Goal: Task Accomplishment & Management: Complete application form

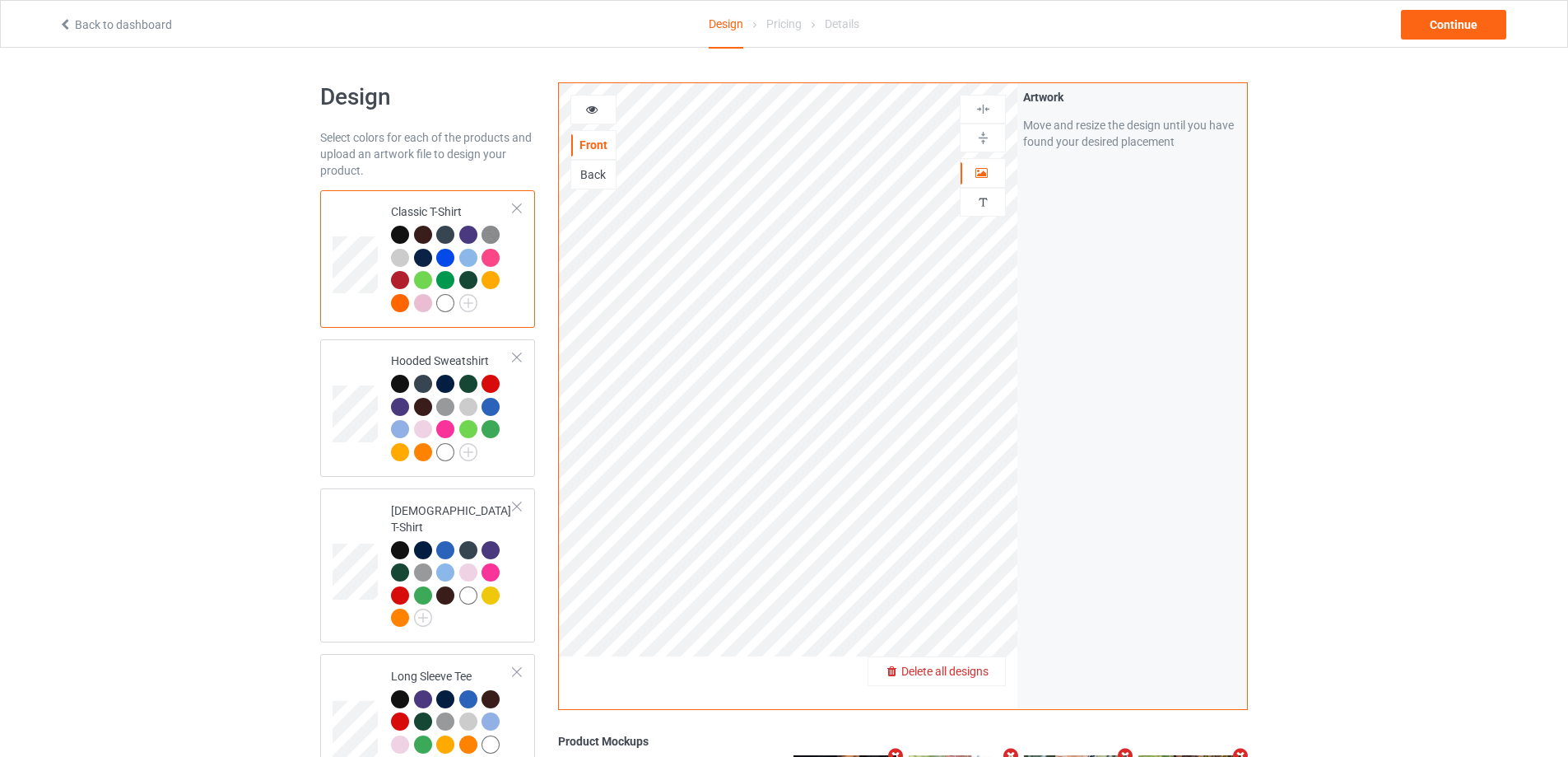
click at [983, 675] on span "Delete all designs" at bounding box center [945, 671] width 87 height 13
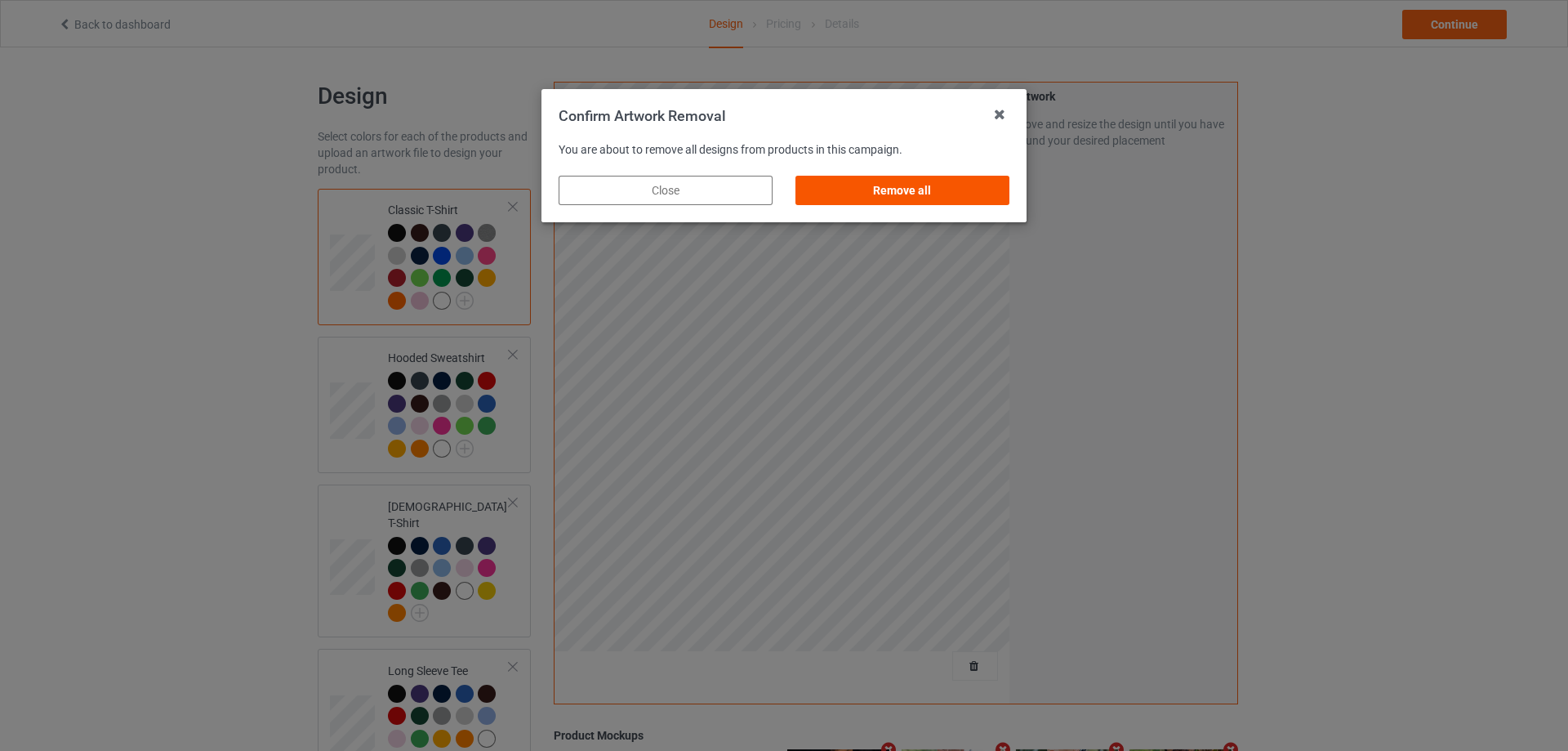
click at [929, 194] on div "Remove all" at bounding box center [903, 191] width 214 height 29
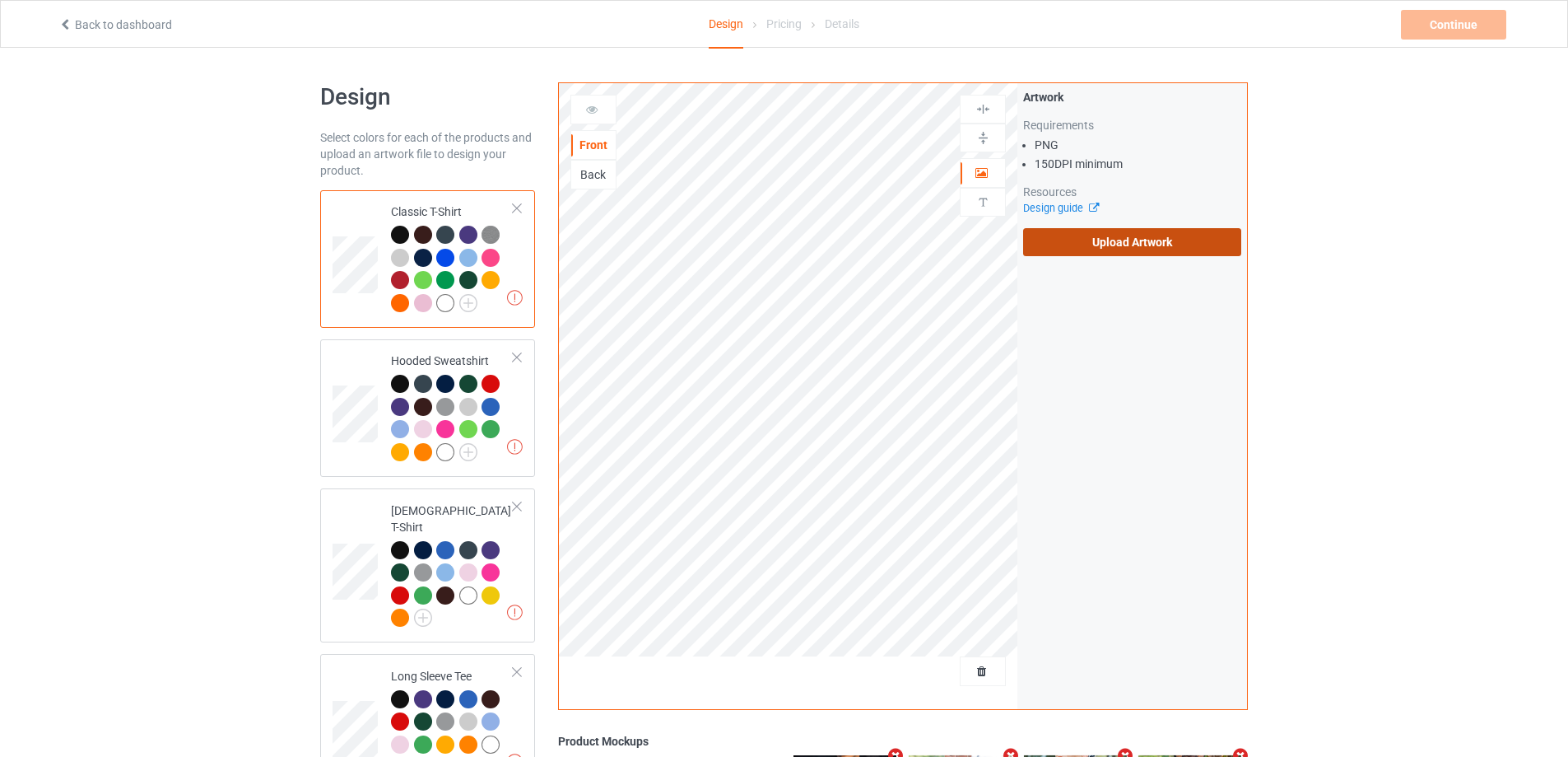
click at [1060, 241] on label "Upload Artwork" at bounding box center [1132, 242] width 218 height 28
click at [0, 0] on input "Upload Artwork" at bounding box center [0, 0] width 0 height 0
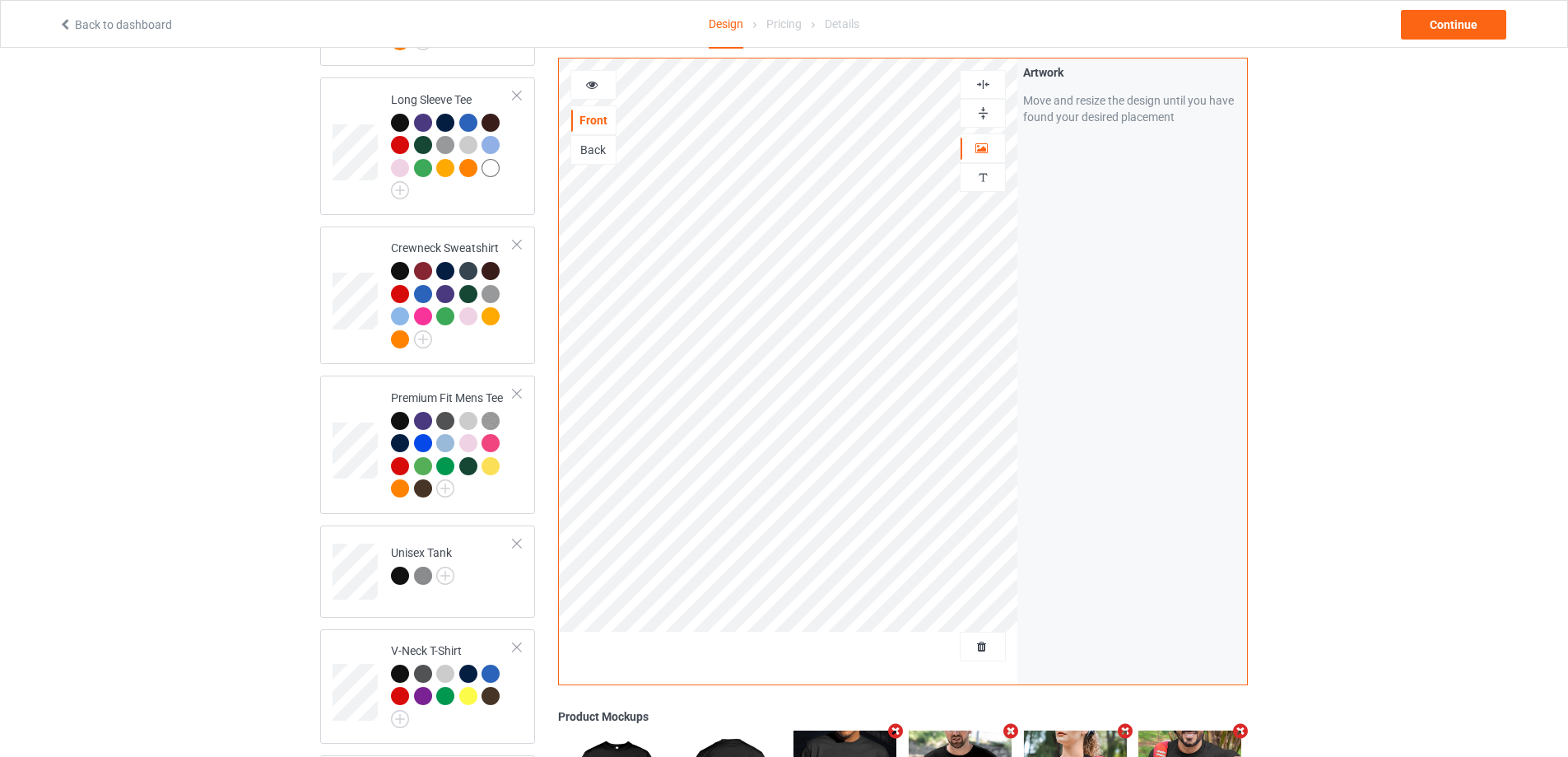
scroll to position [1071, 0]
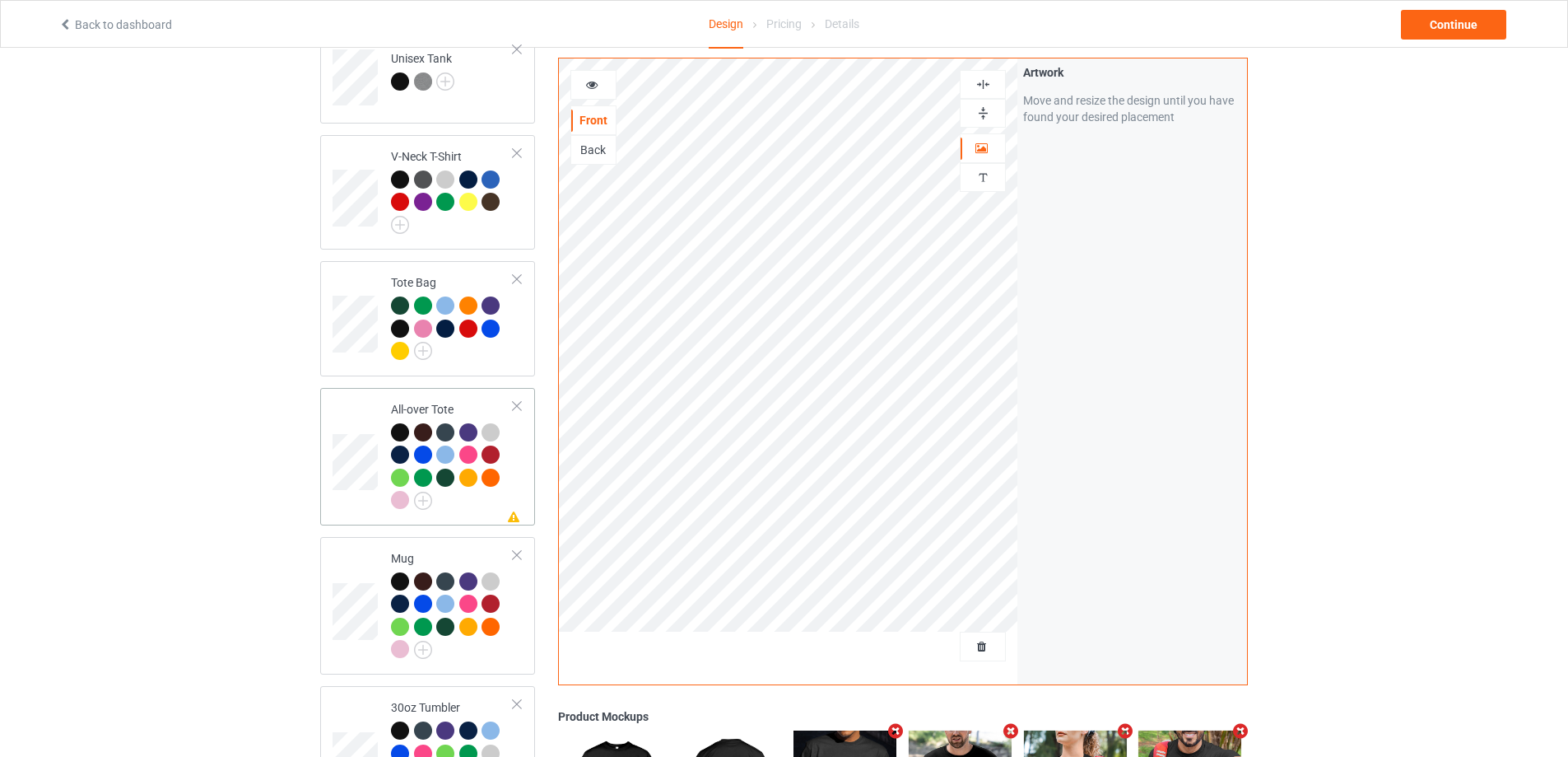
click at [482, 498] on div at bounding box center [452, 469] width 123 height 91
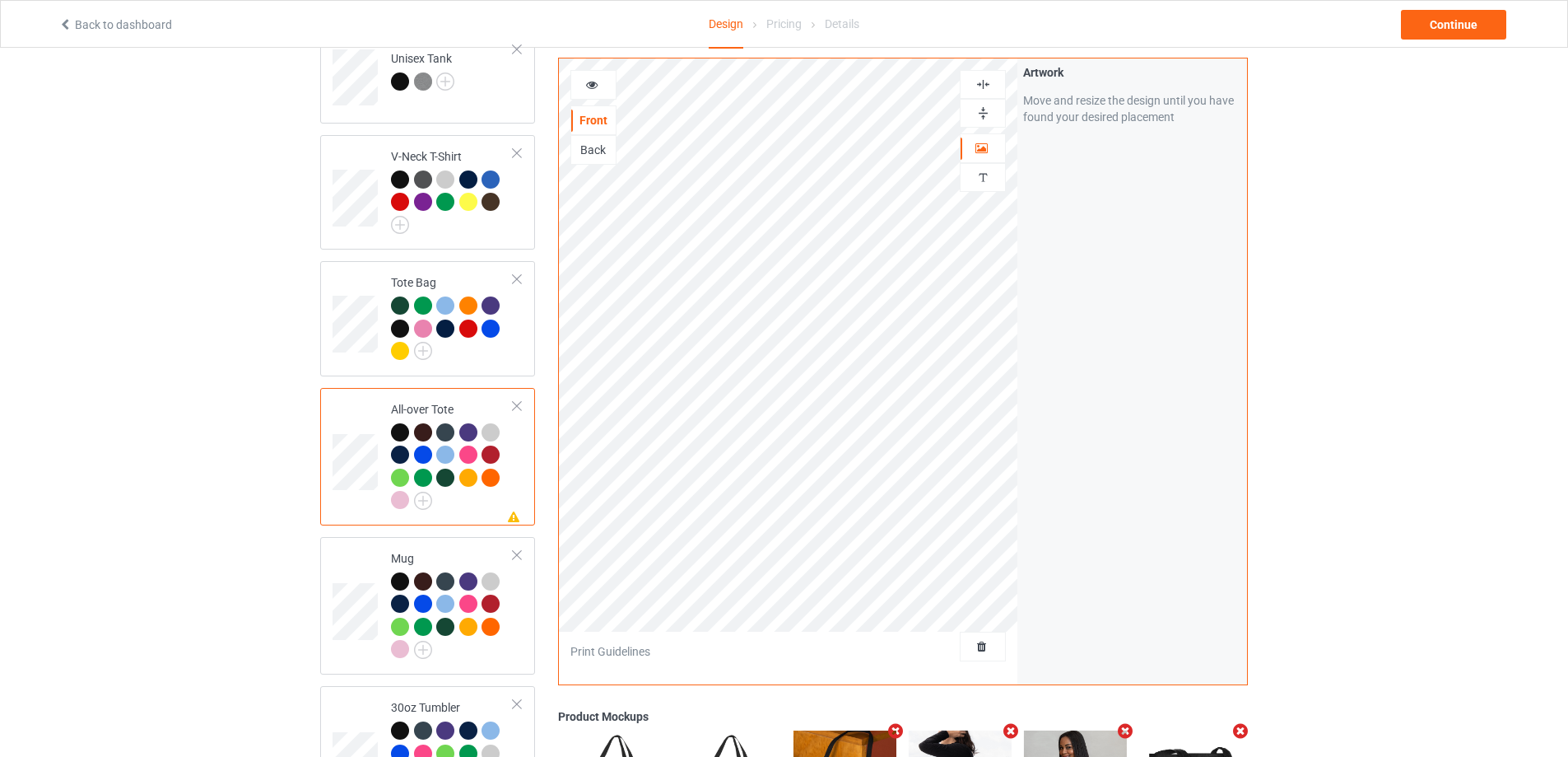
drag, startPoint x: 170, startPoint y: 454, endPoint x: 236, endPoint y: 462, distance: 66.5
click at [170, 454] on div "Design Select colors for each of the products and upload an artwork file to des…" at bounding box center [784, 31] width 1568 height 2107
click at [519, 639] on td "Mug" at bounding box center [452, 606] width 141 height 124
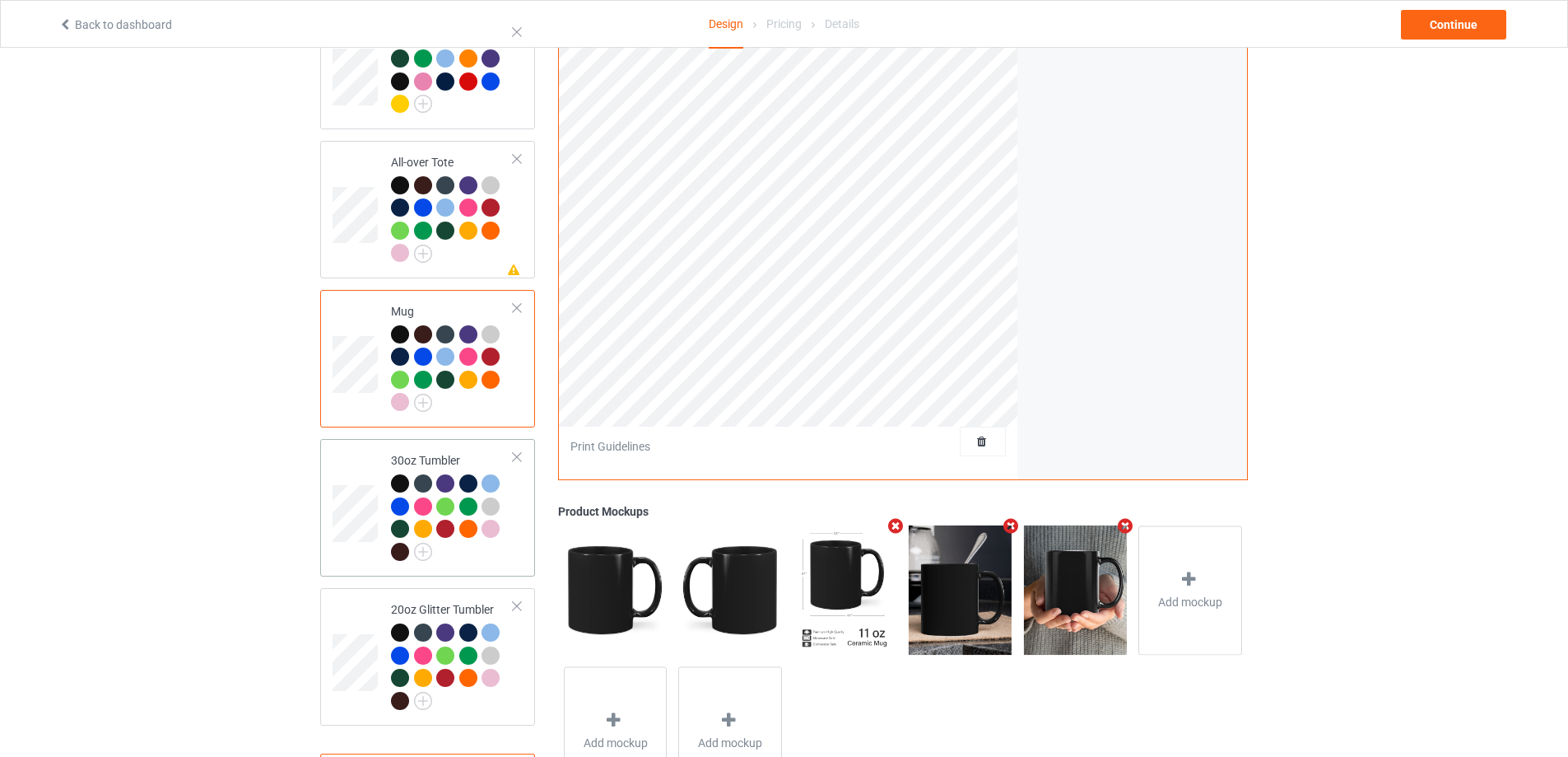
click at [489, 559] on td "30oz Tumbler" at bounding box center [452, 508] width 141 height 124
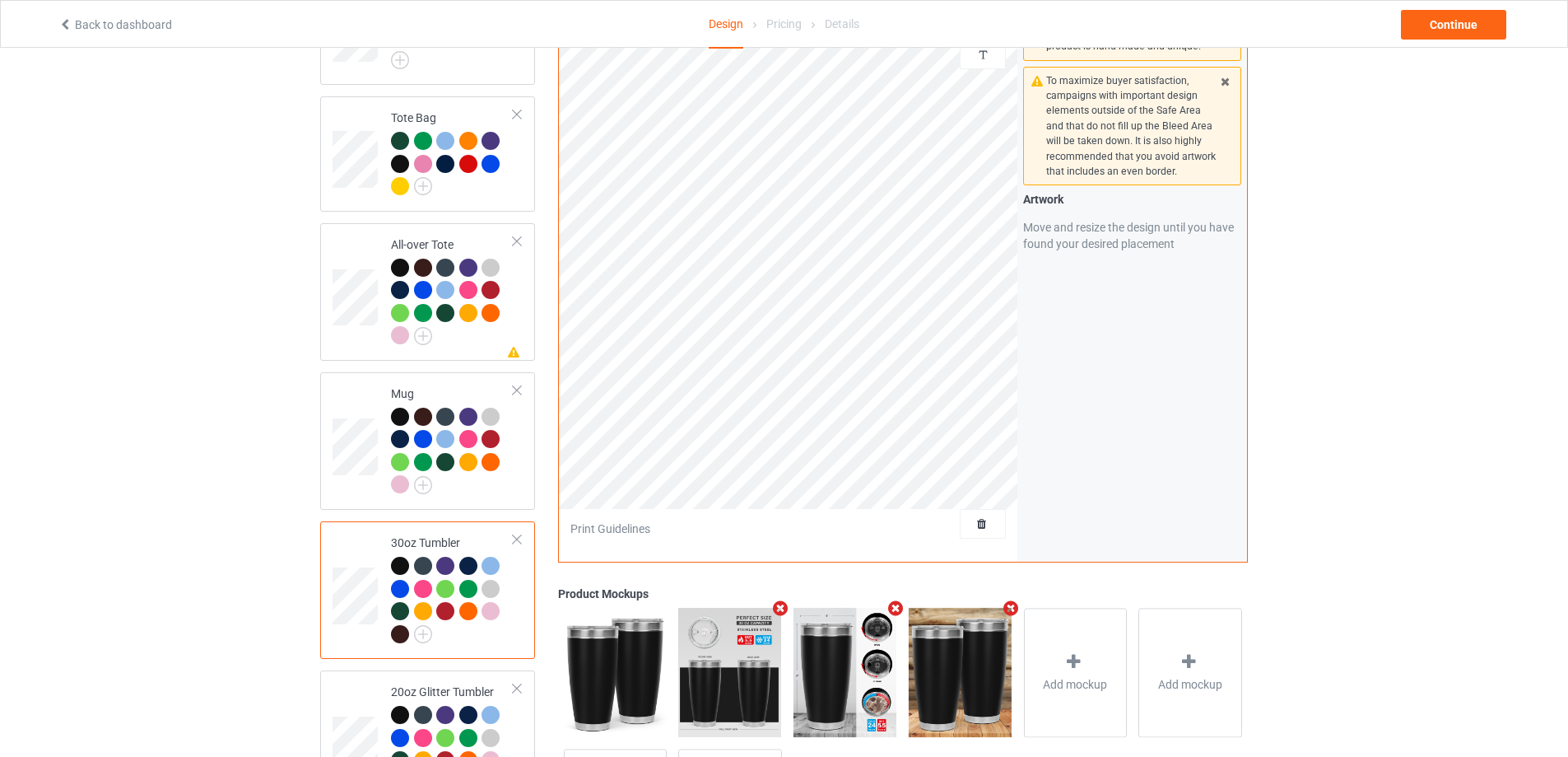
scroll to position [1391, 0]
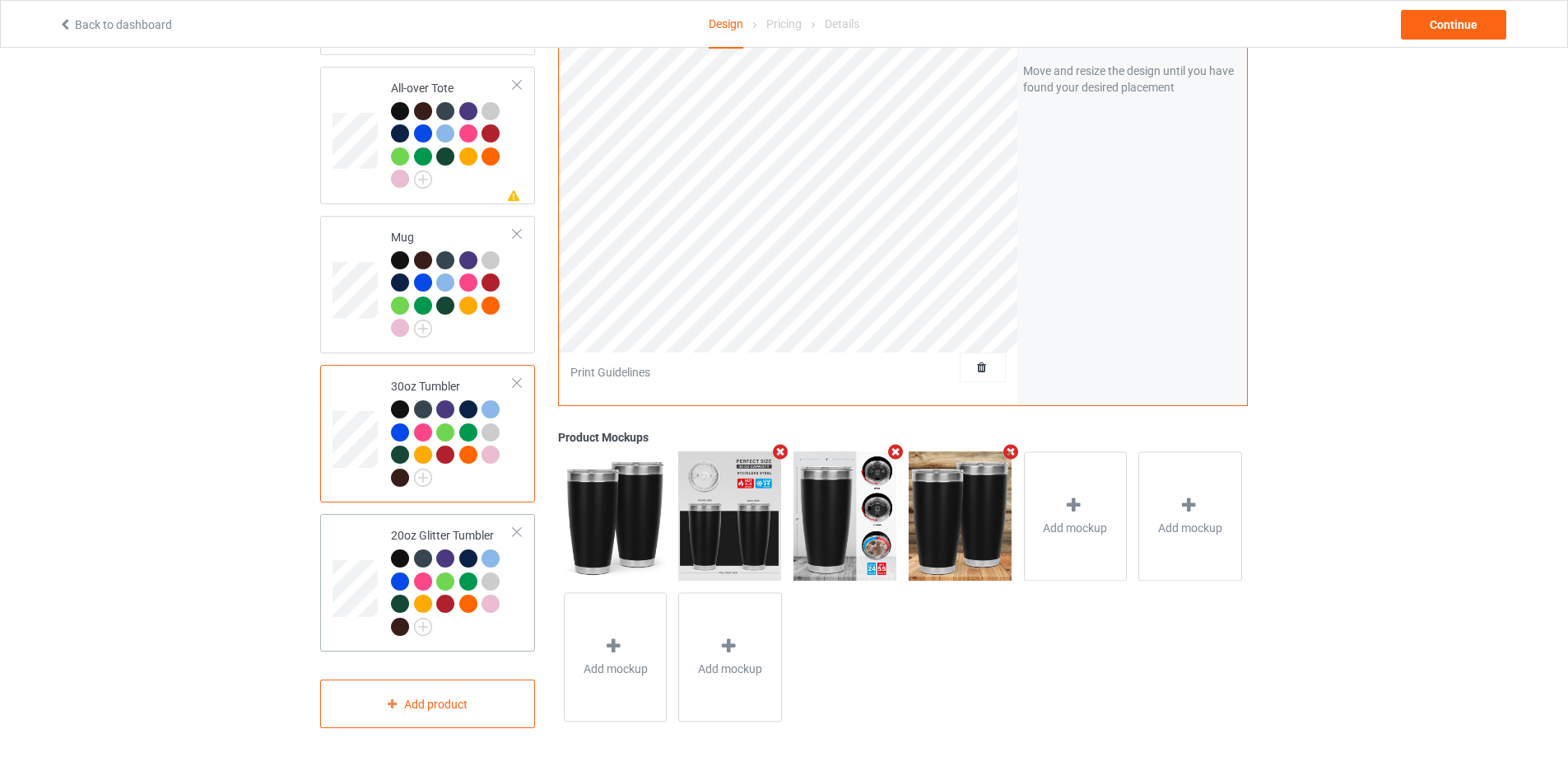
click at [500, 625] on div at bounding box center [452, 594] width 123 height 91
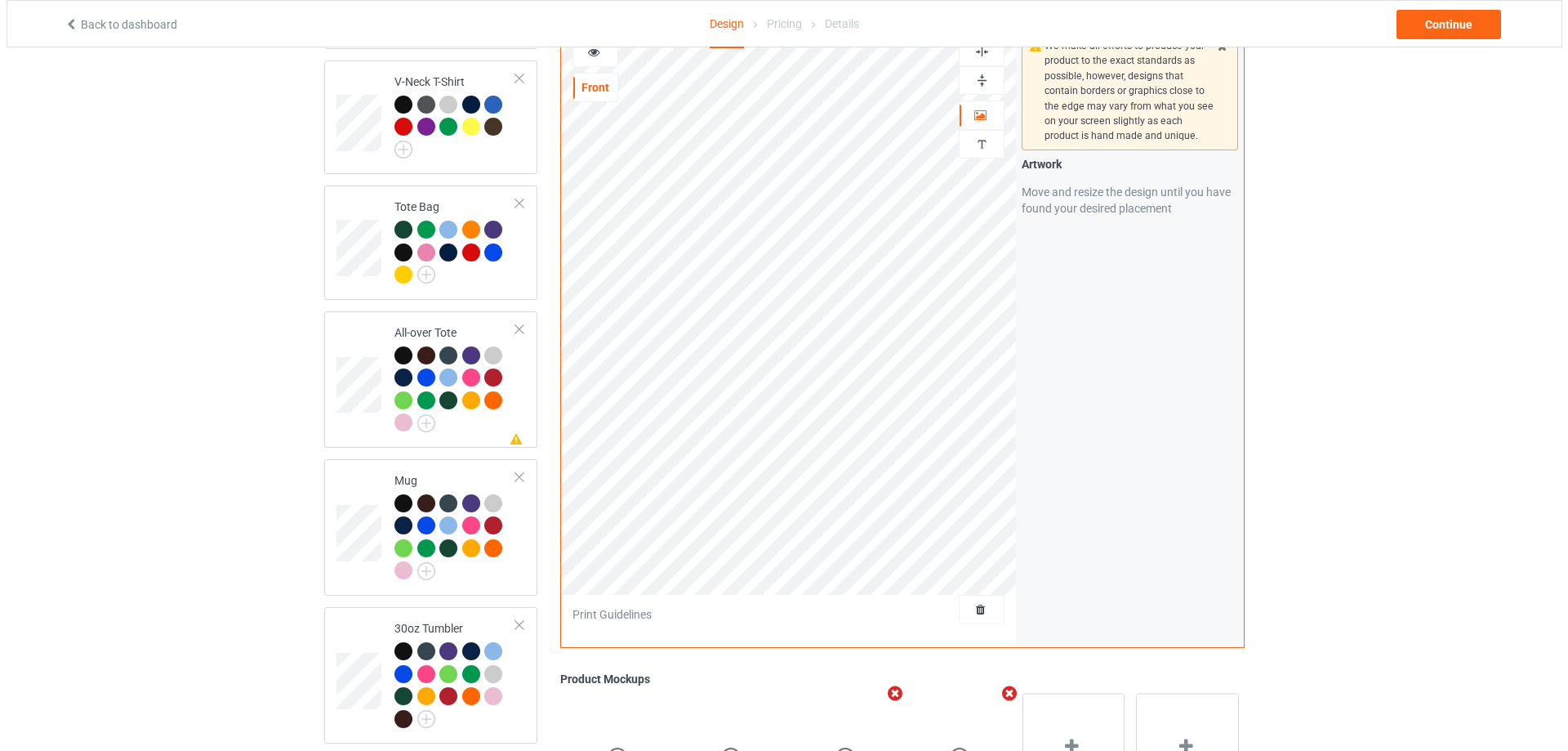
scroll to position [972, 0]
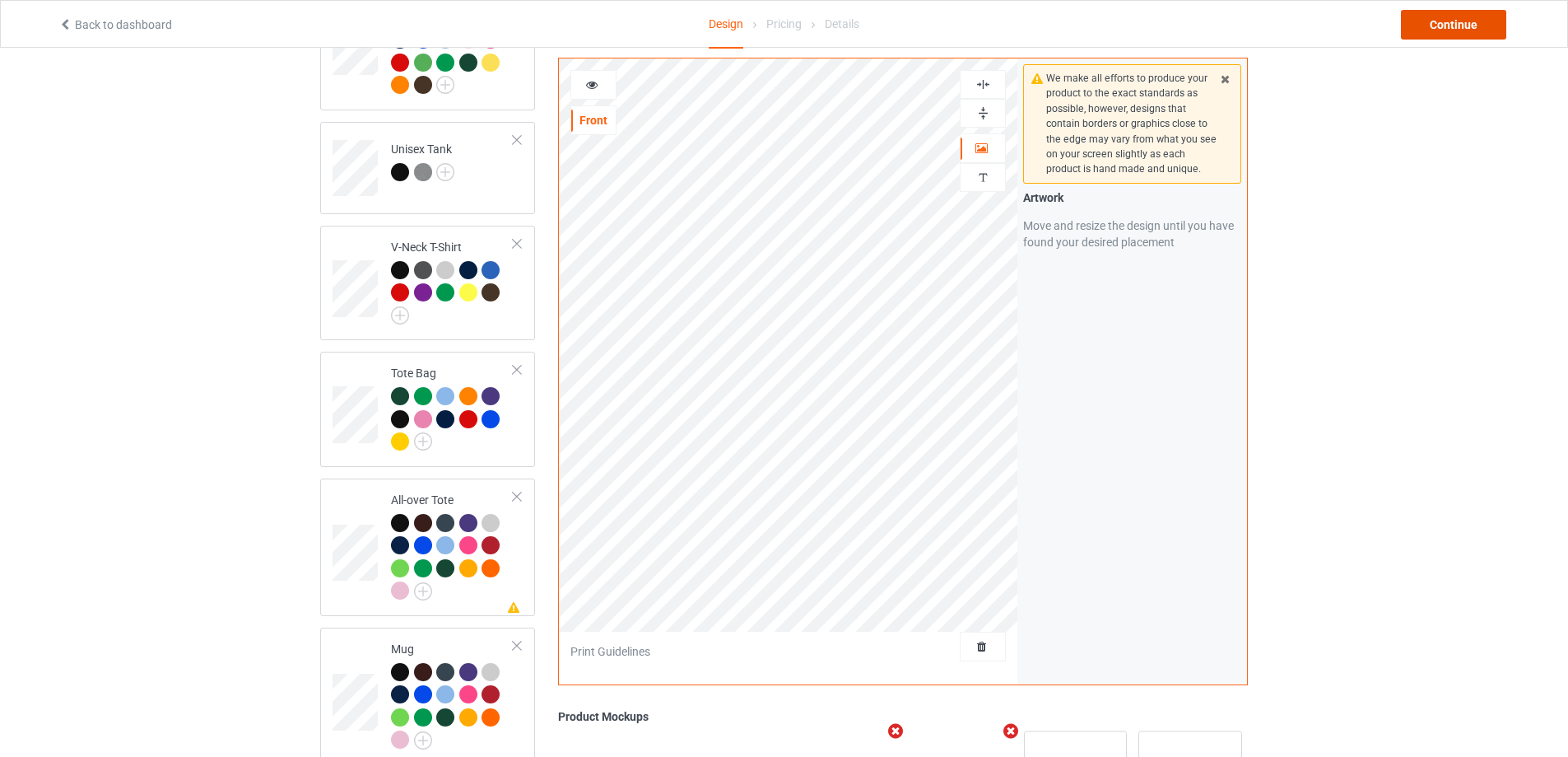
click at [1471, 26] on div "Continue" at bounding box center [1453, 25] width 105 height 30
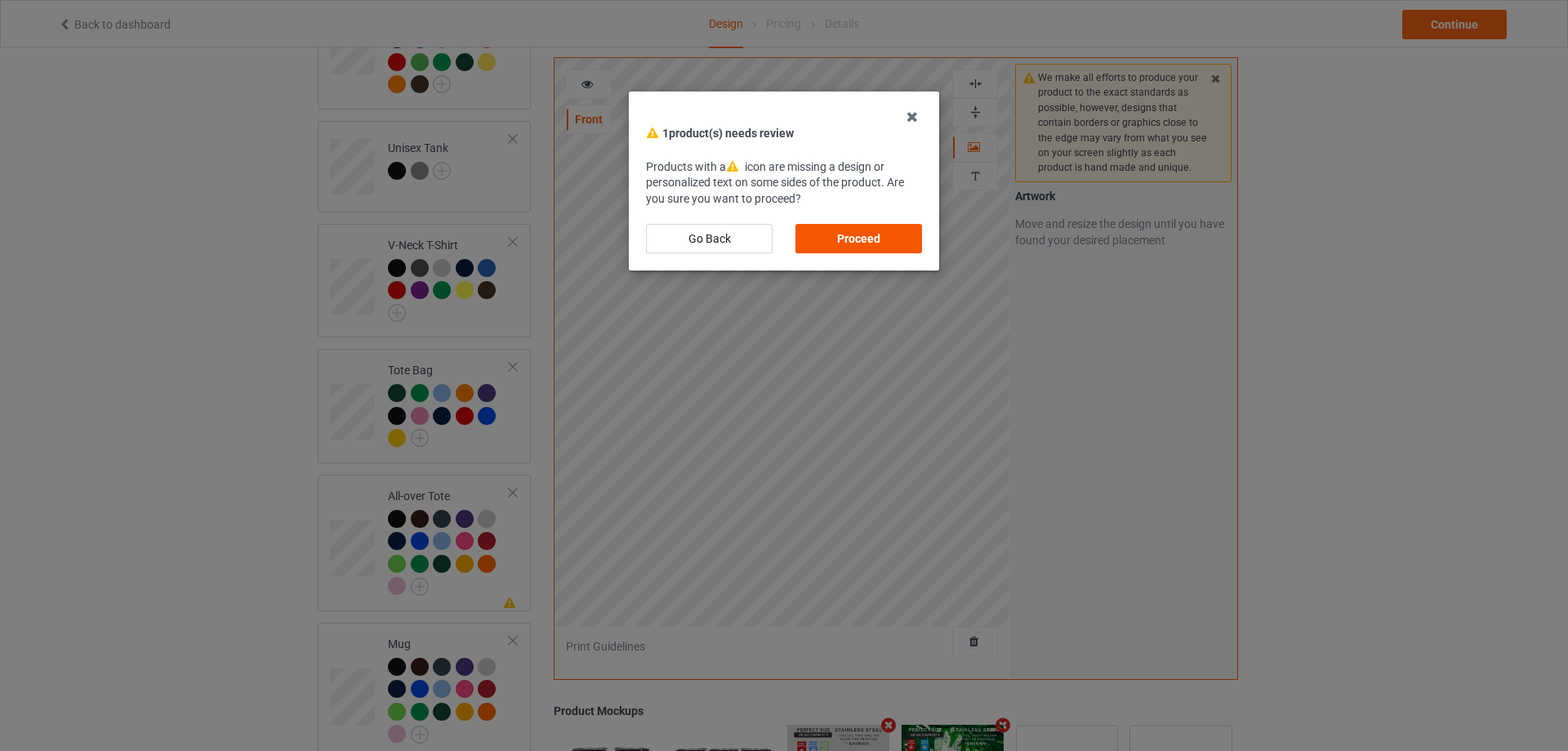
click at [866, 238] on div "Proceed" at bounding box center [859, 239] width 126 height 29
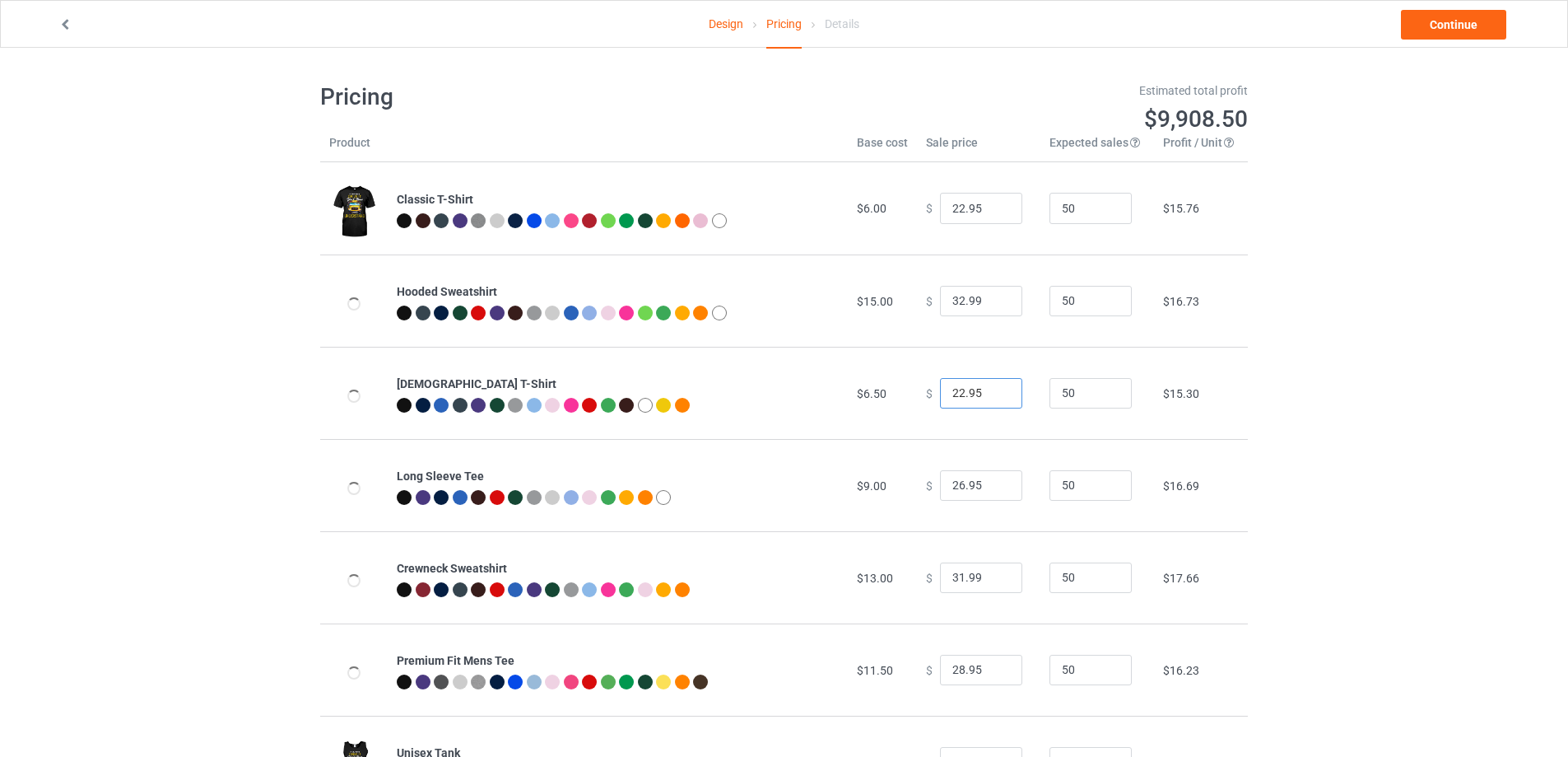
click at [967, 389] on input "22.95" at bounding box center [980, 394] width 83 height 32
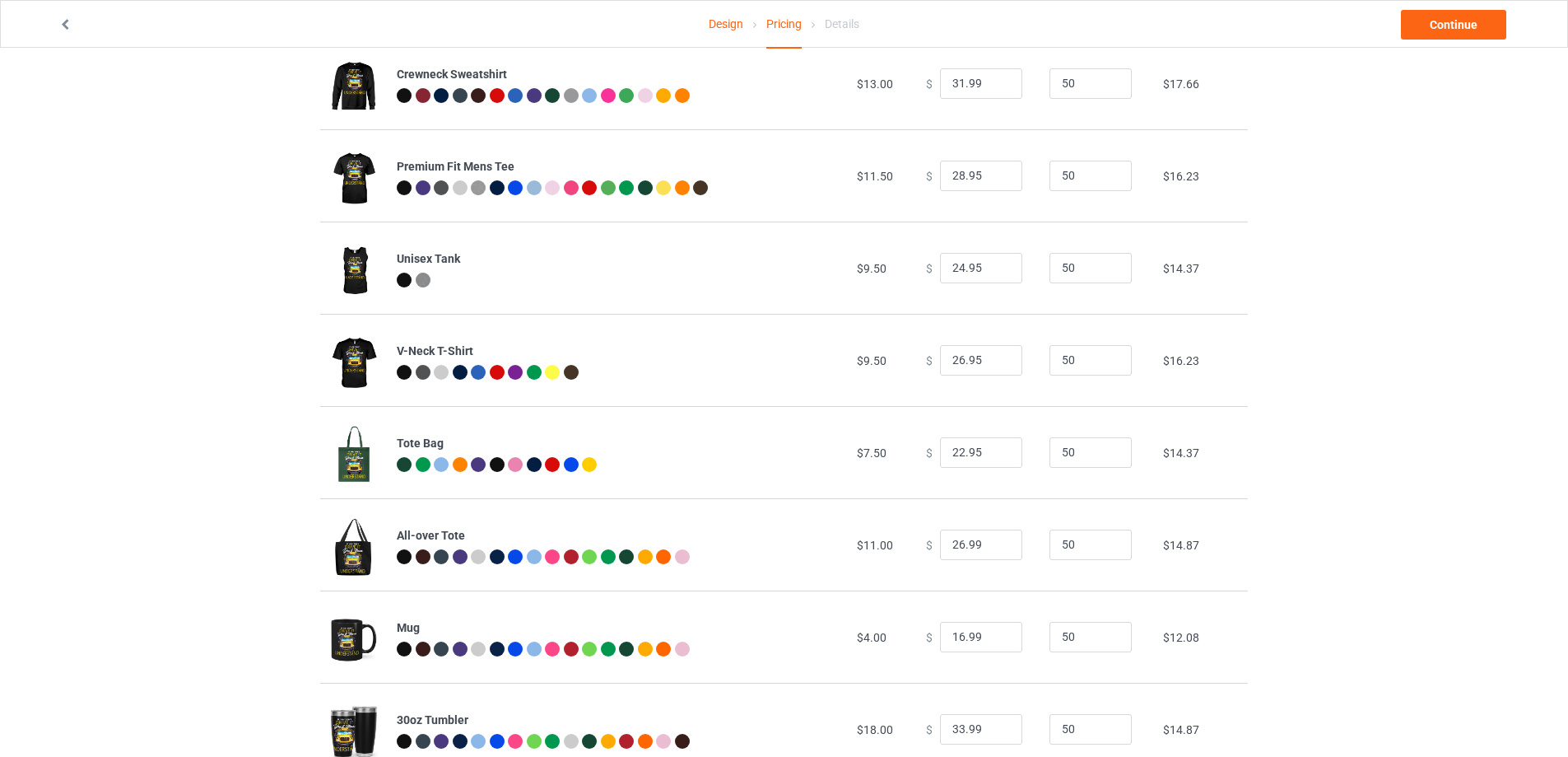
scroll to position [640, 0]
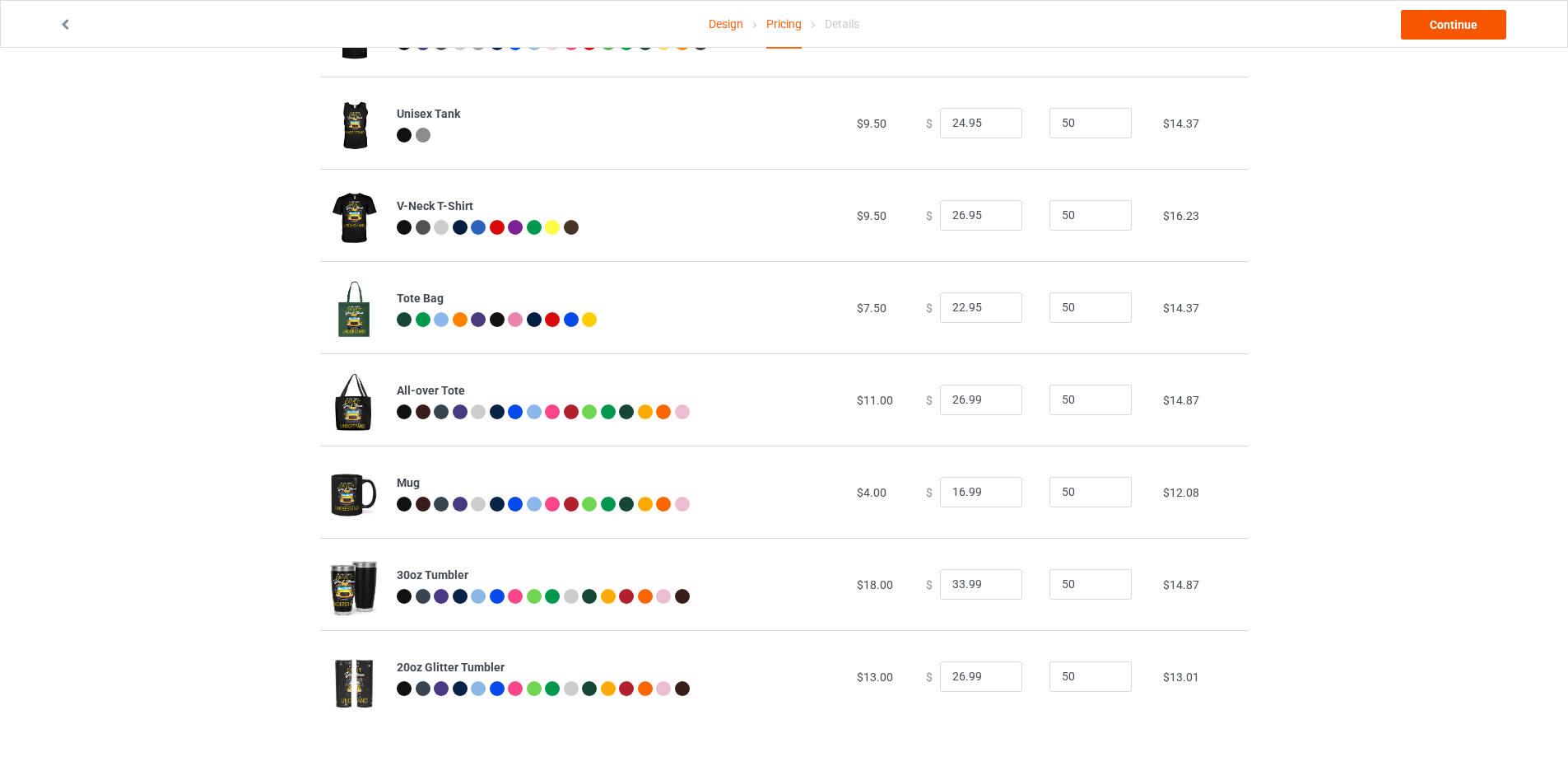
type input "22.99"
click at [1460, 25] on link "Continue" at bounding box center [1453, 25] width 105 height 30
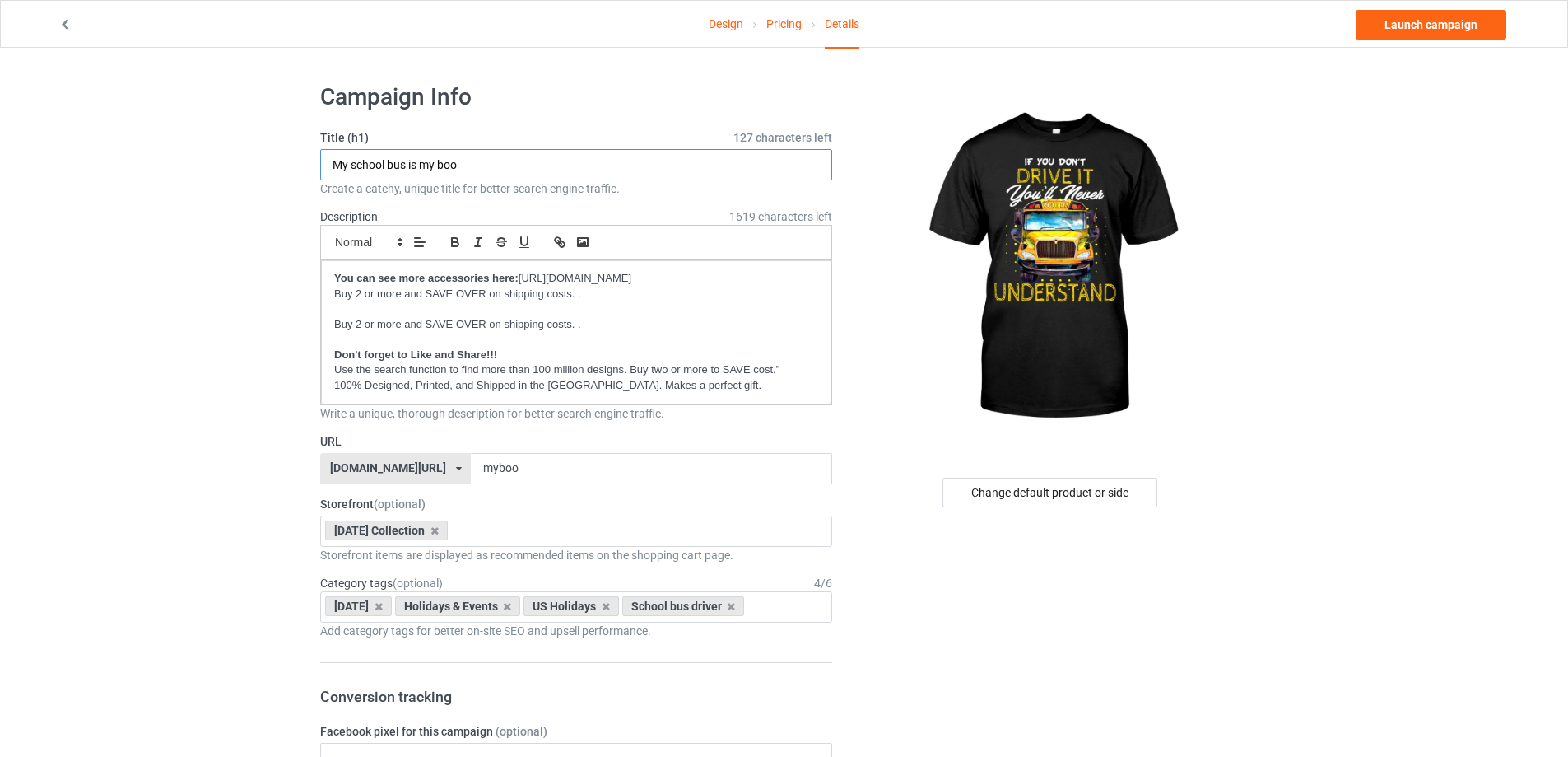
click at [504, 161] on input "My school bus is my boo" at bounding box center [576, 164] width 512 height 32
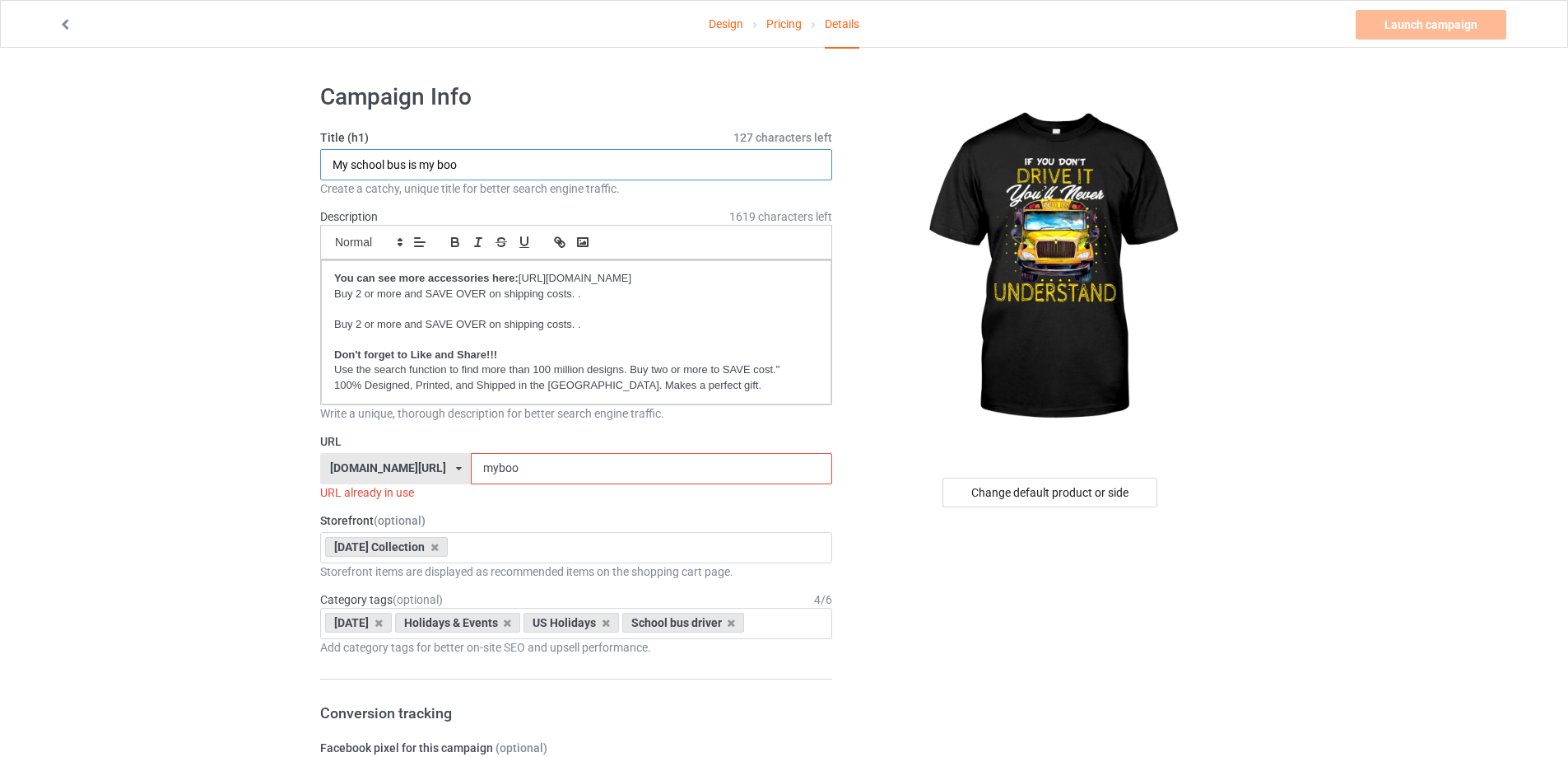
click at [504, 161] on input "My school bus is my boo" at bounding box center [576, 164] width 512 height 32
type input "If you don't drive it - you'll never understand - New IC"
click at [556, 473] on input "myboo" at bounding box center [651, 469] width 360 height 32
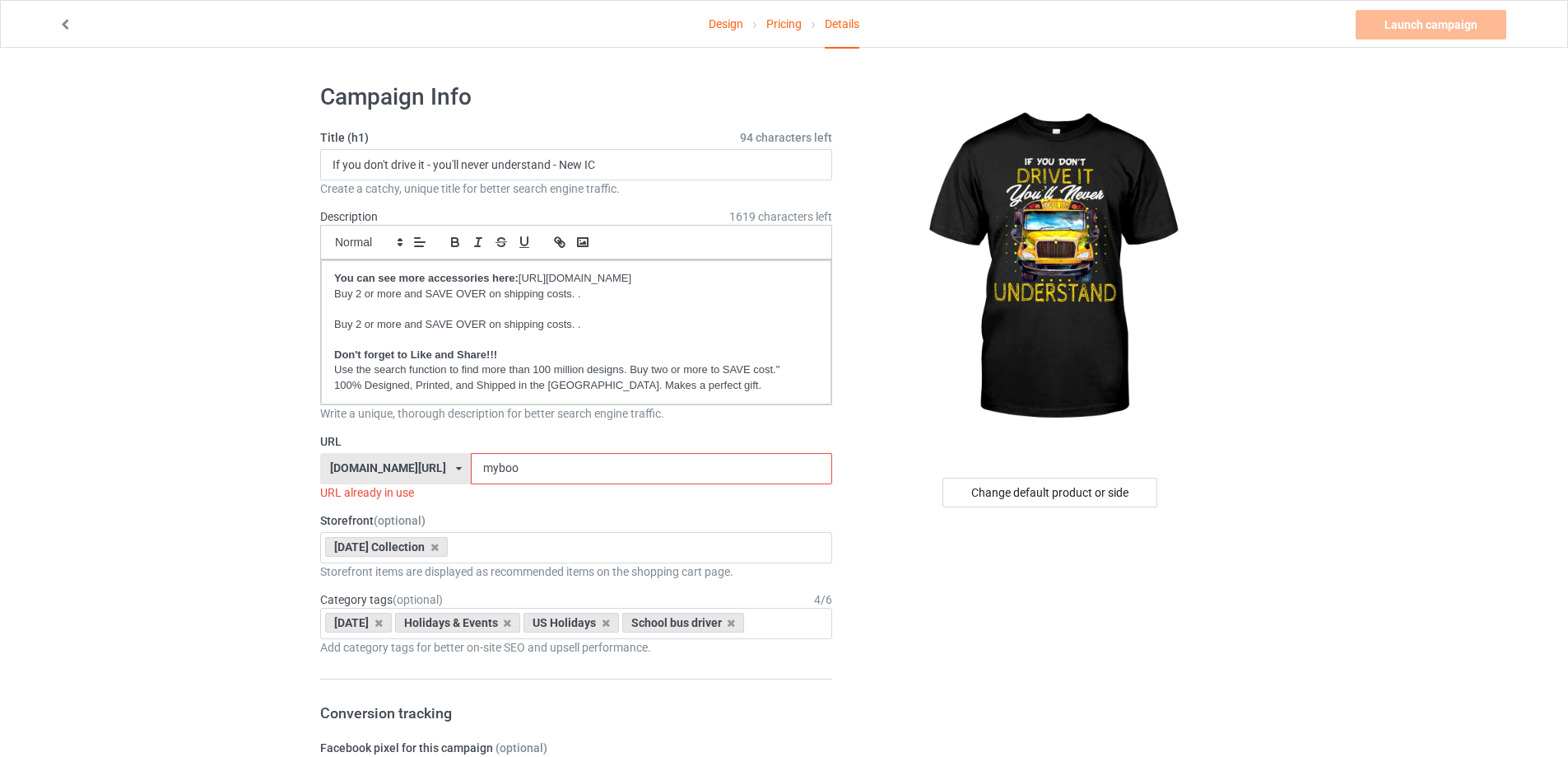
click at [556, 473] on input "myboo" at bounding box center [651, 469] width 360 height 32
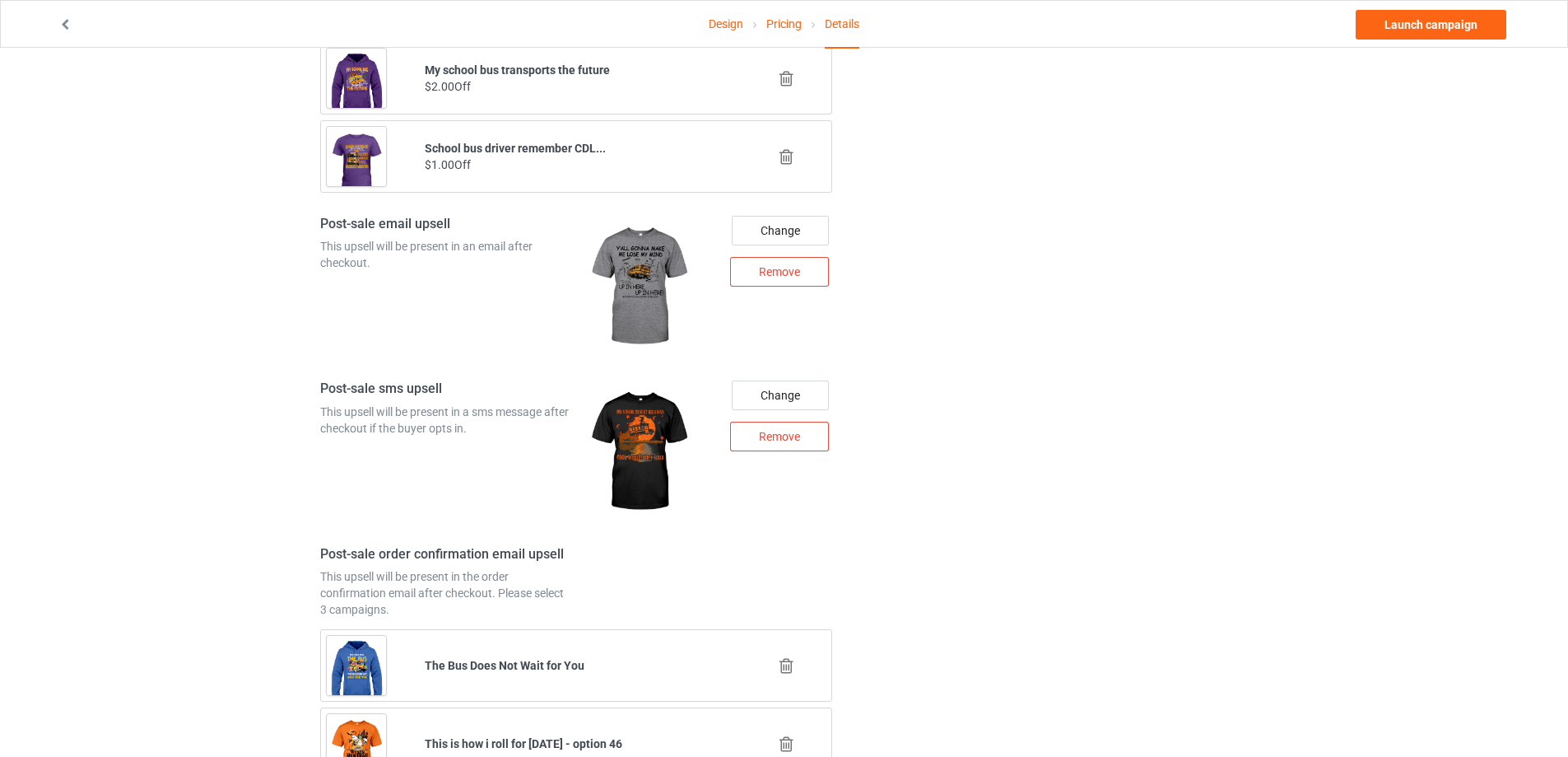
scroll to position [2044, 0]
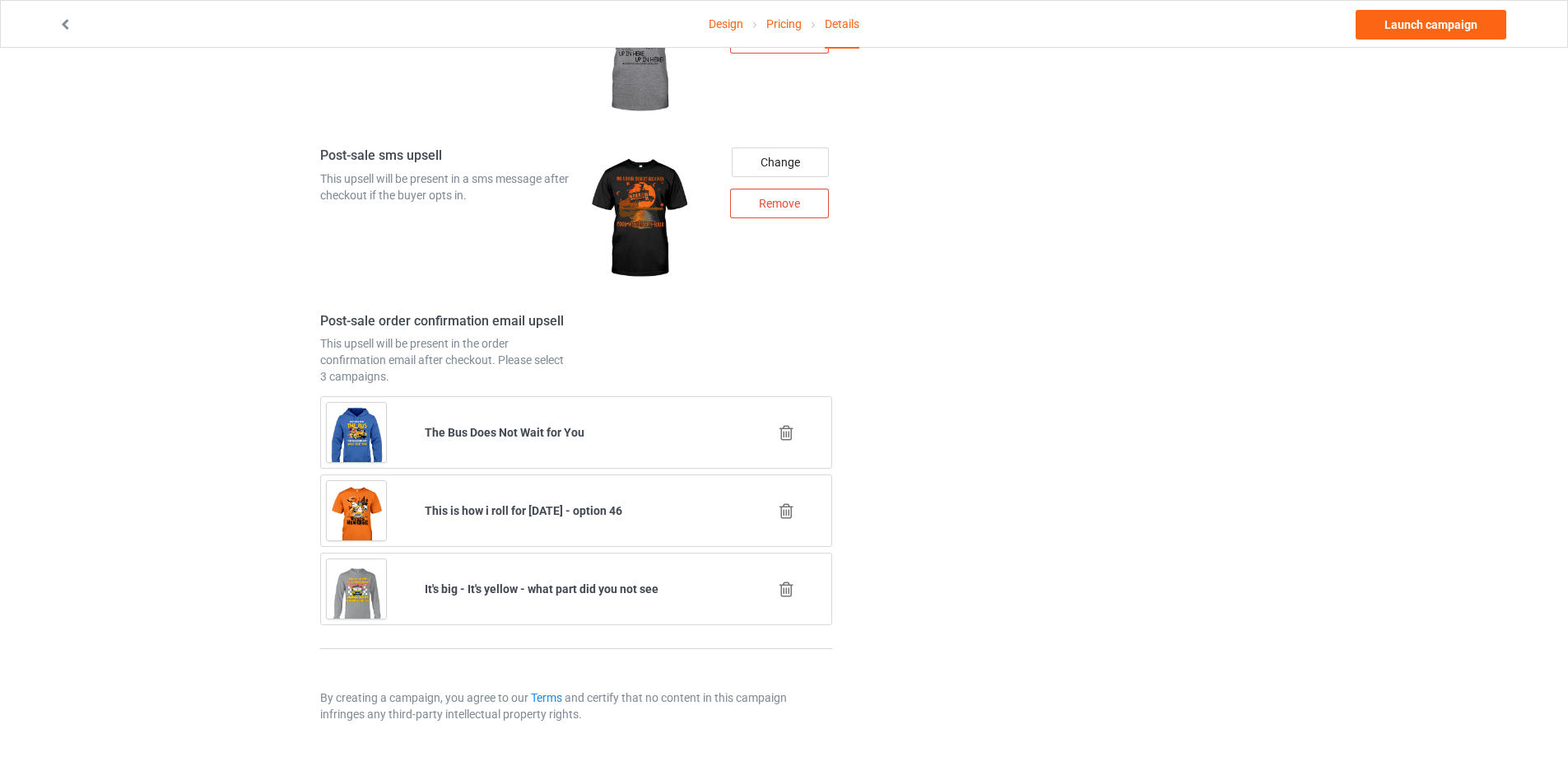
type input "untaic"
click at [788, 437] on icon at bounding box center [786, 433] width 20 height 18
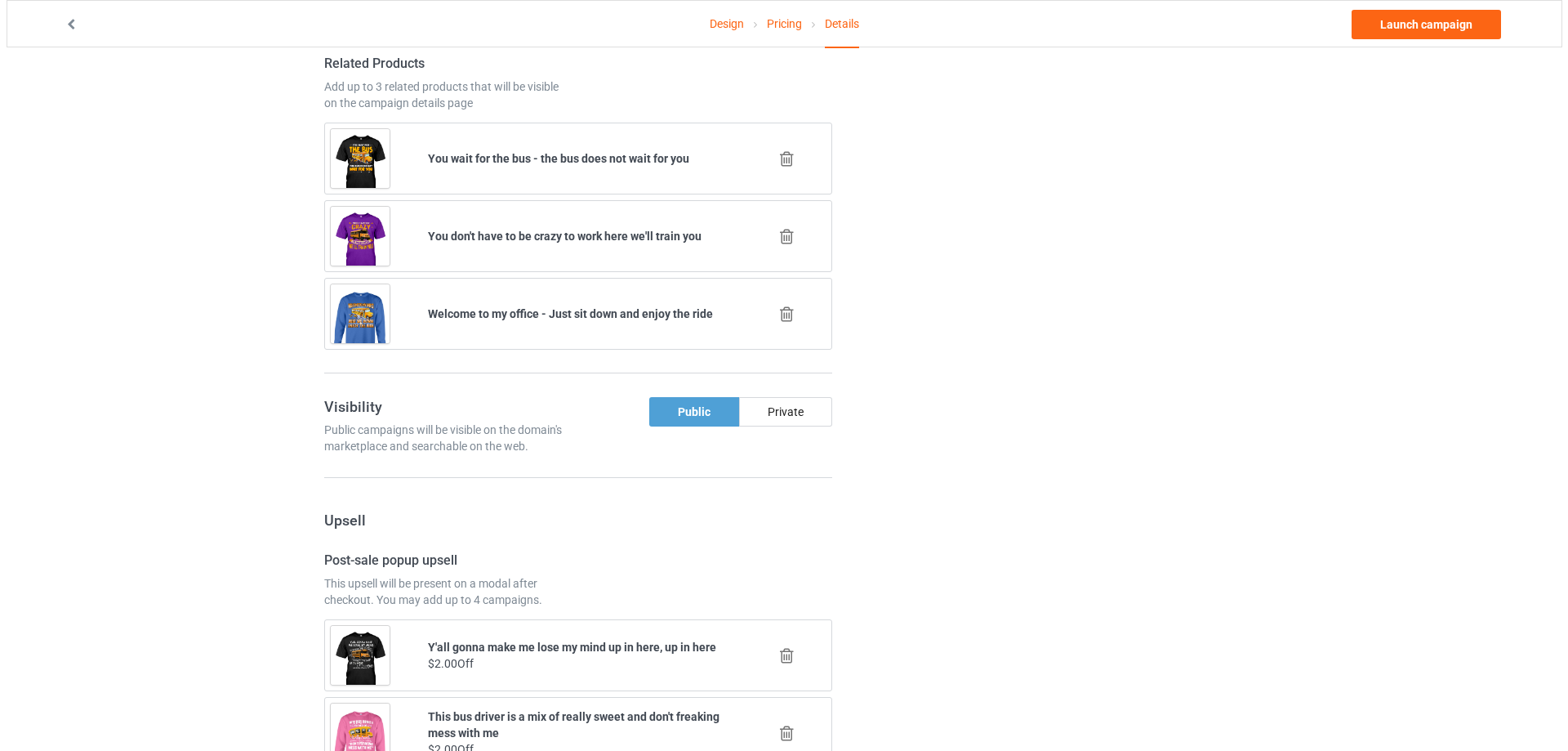
scroll to position [1951, 0]
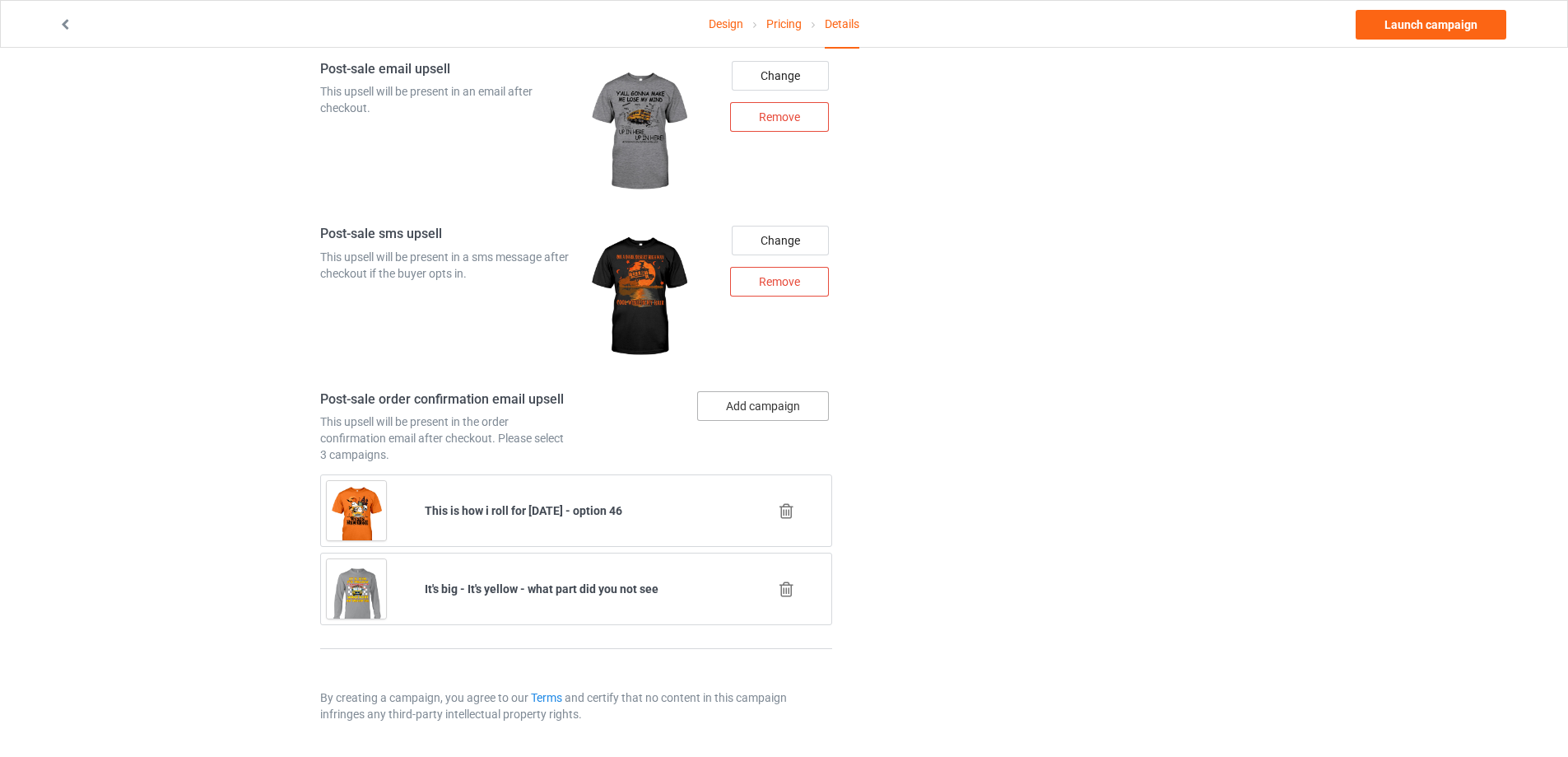
click at [754, 418] on button "Add campaign" at bounding box center [763, 406] width 132 height 30
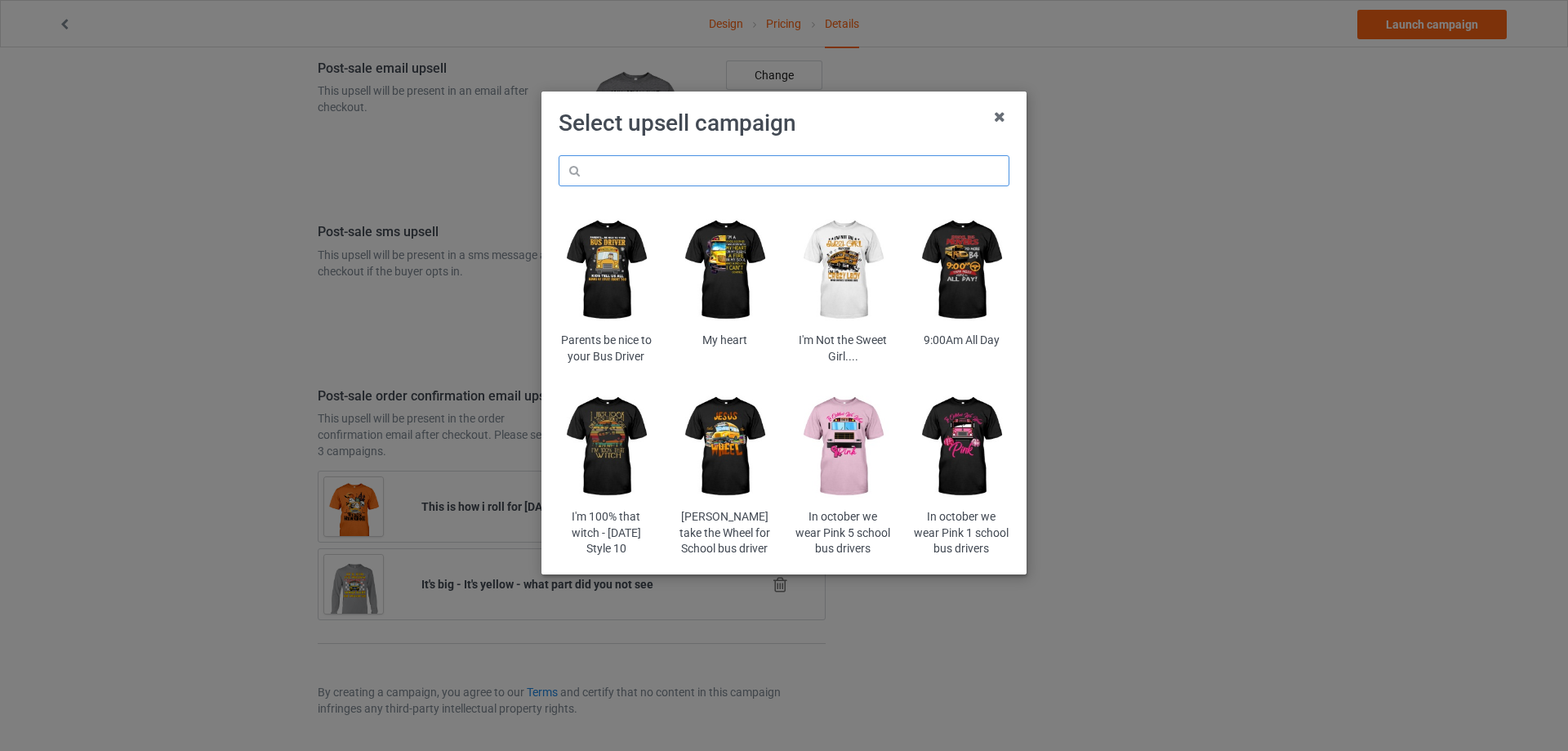
click at [687, 177] on input "text" at bounding box center [783, 170] width 451 height 31
paste input "ofic"
type input "ofic"
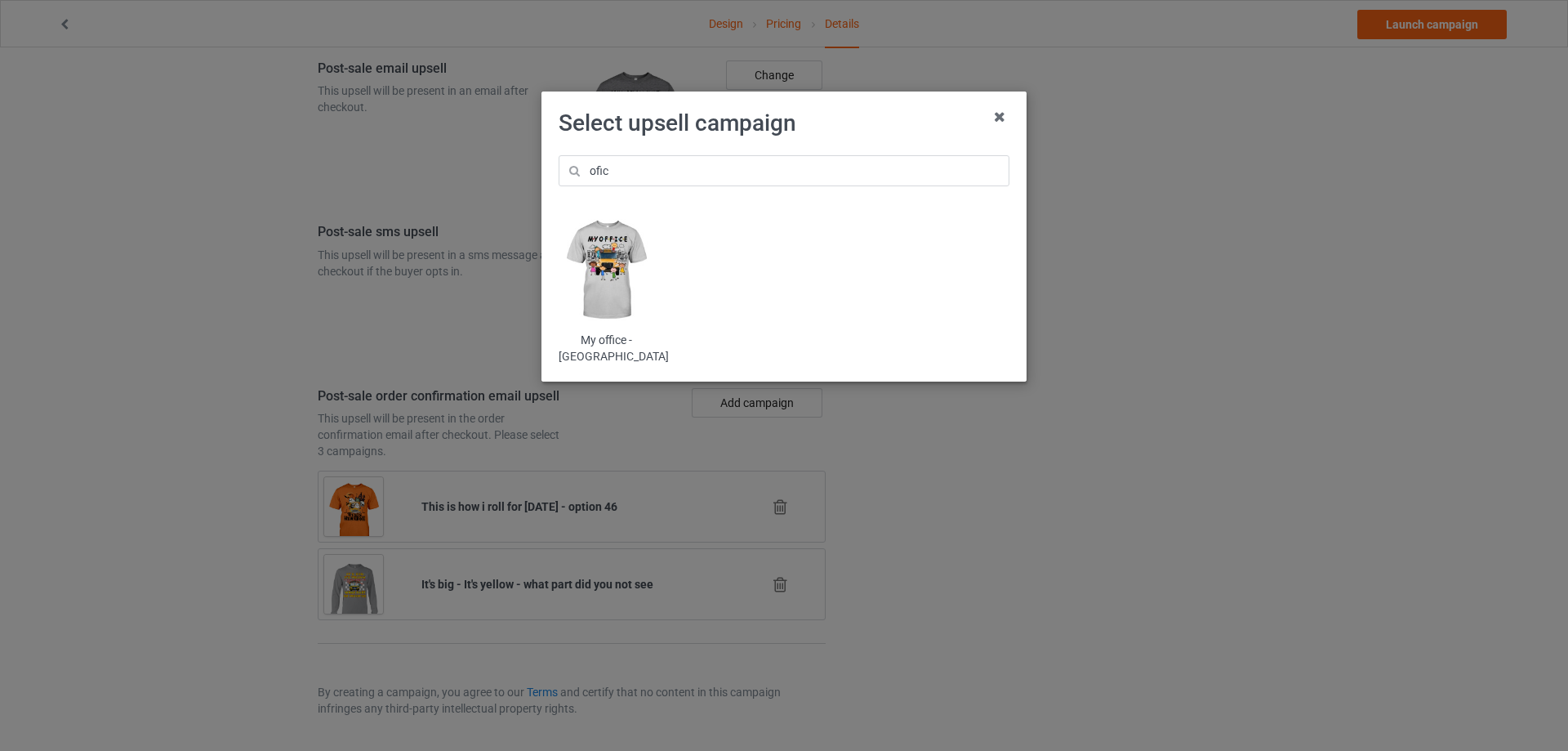
click at [606, 263] on img at bounding box center [606, 270] width 96 height 119
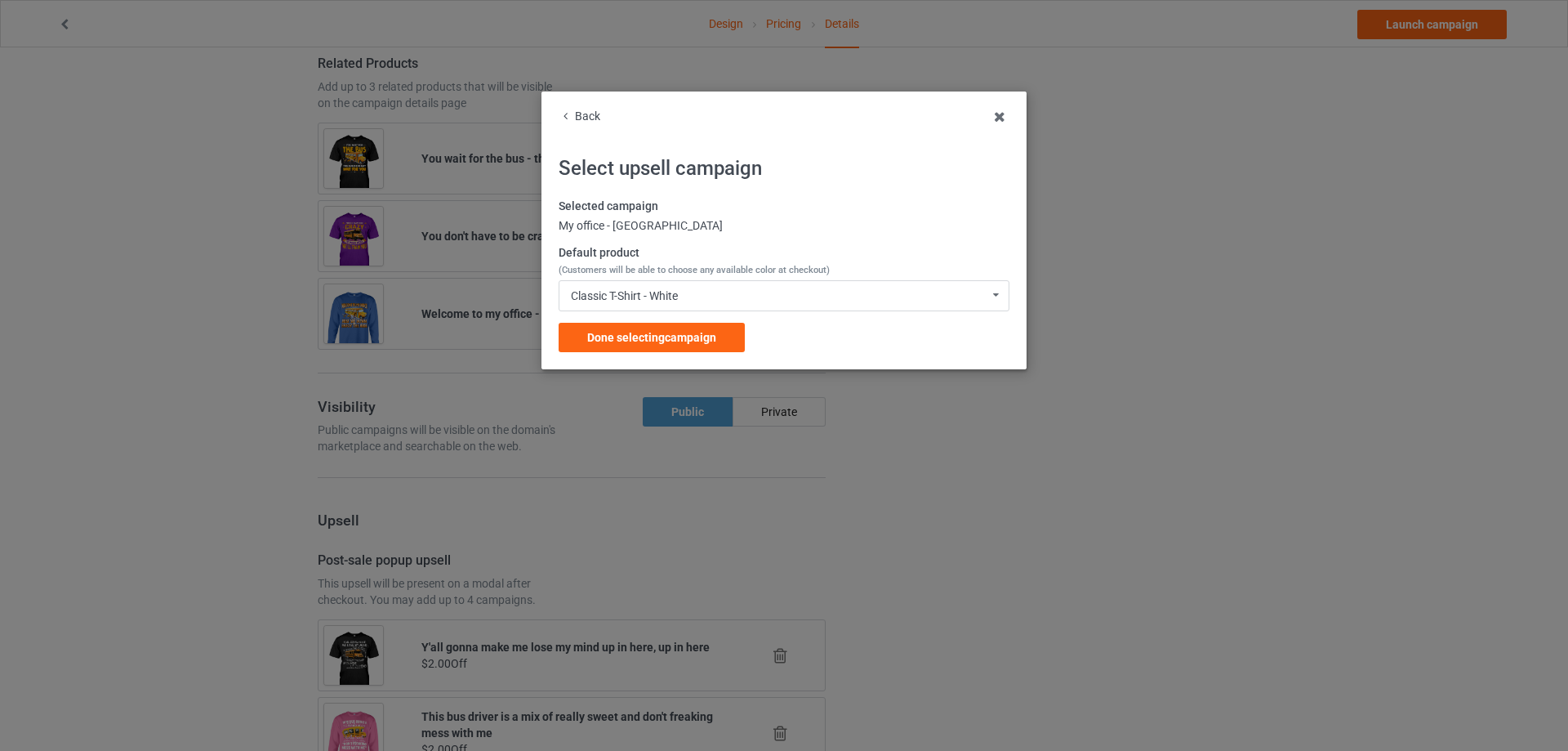
scroll to position [1951, 0]
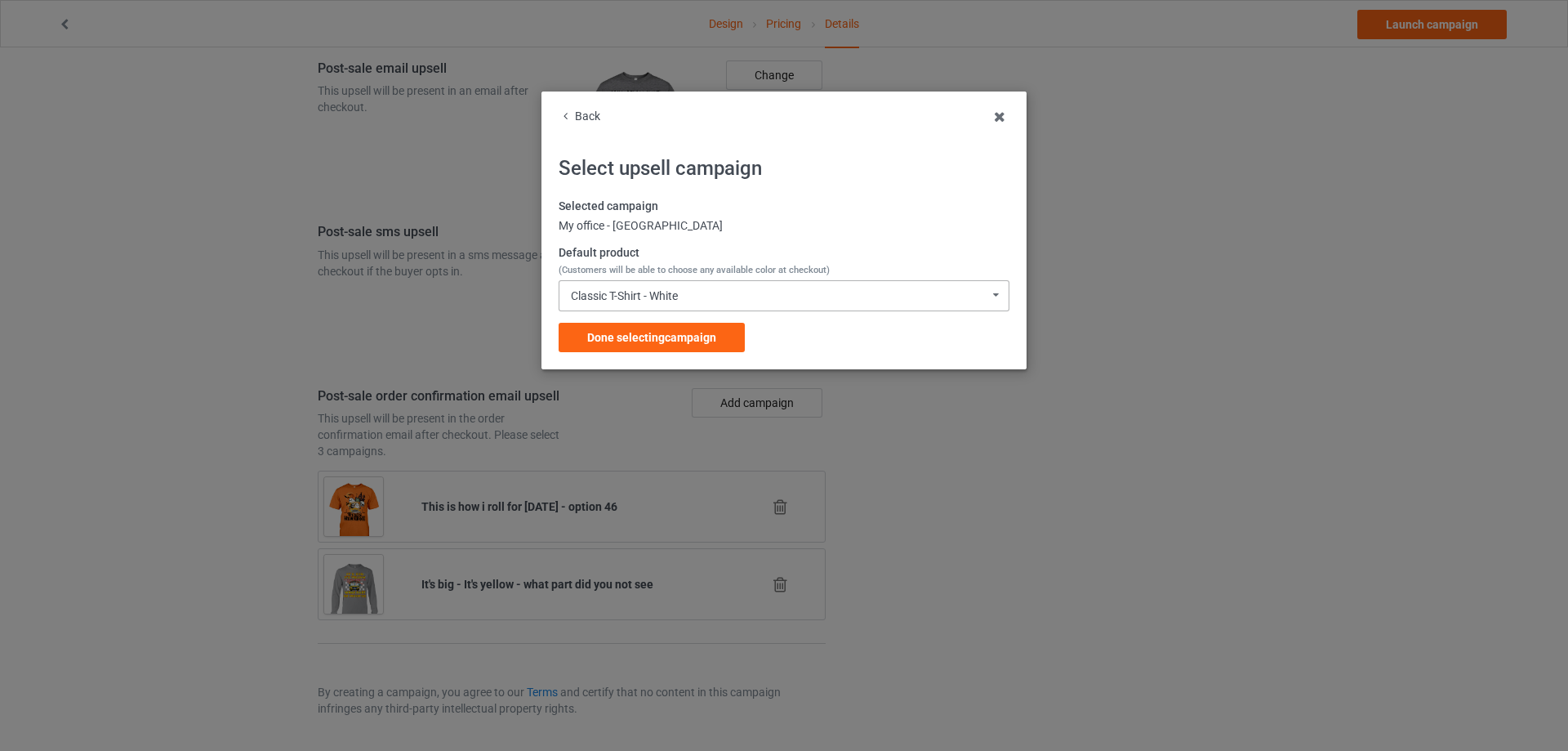
click at [675, 291] on div "Classic T-Shirt - White" at bounding box center [625, 296] width 107 height 11
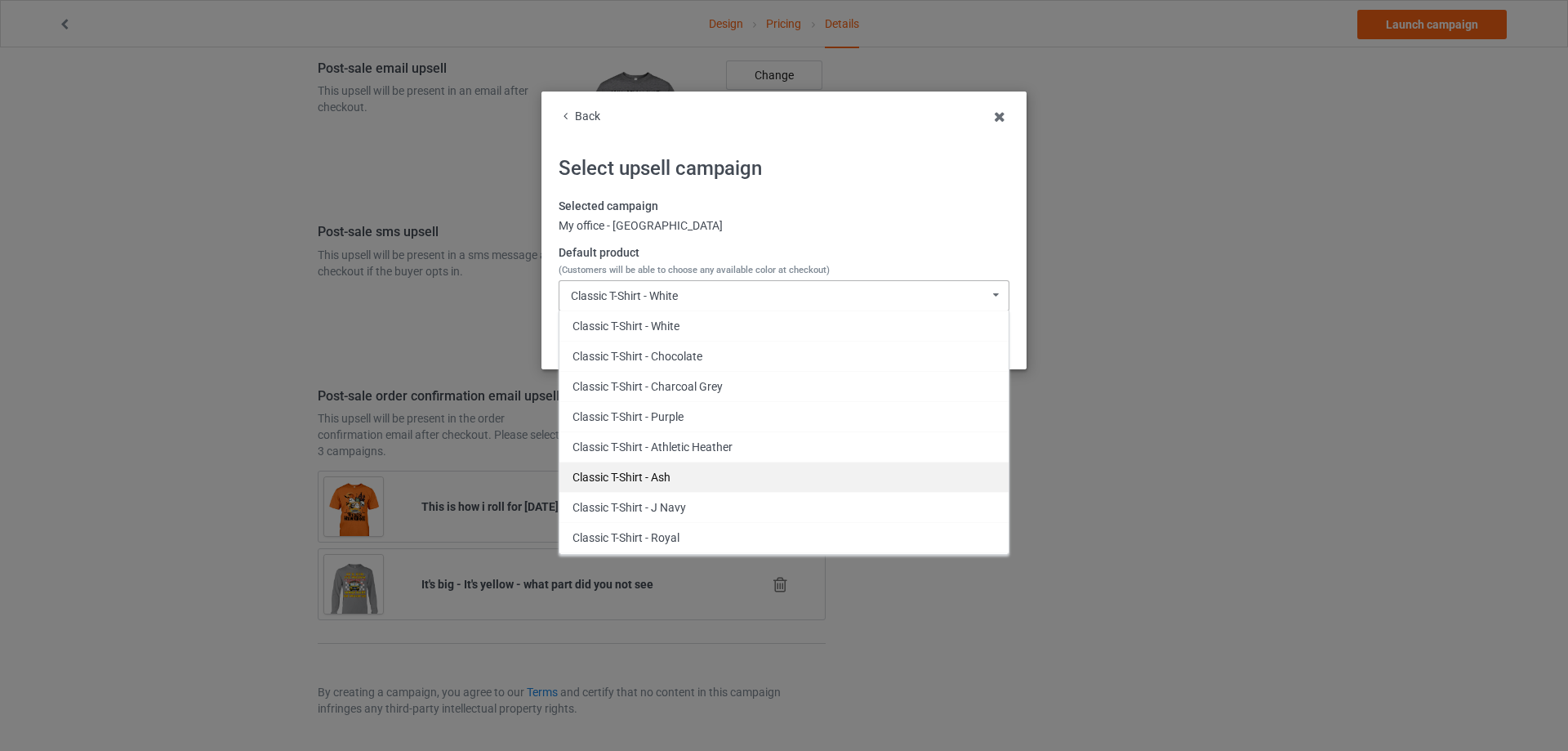
click at [681, 470] on div "Classic T-Shirt - Ash" at bounding box center [784, 476] width 450 height 30
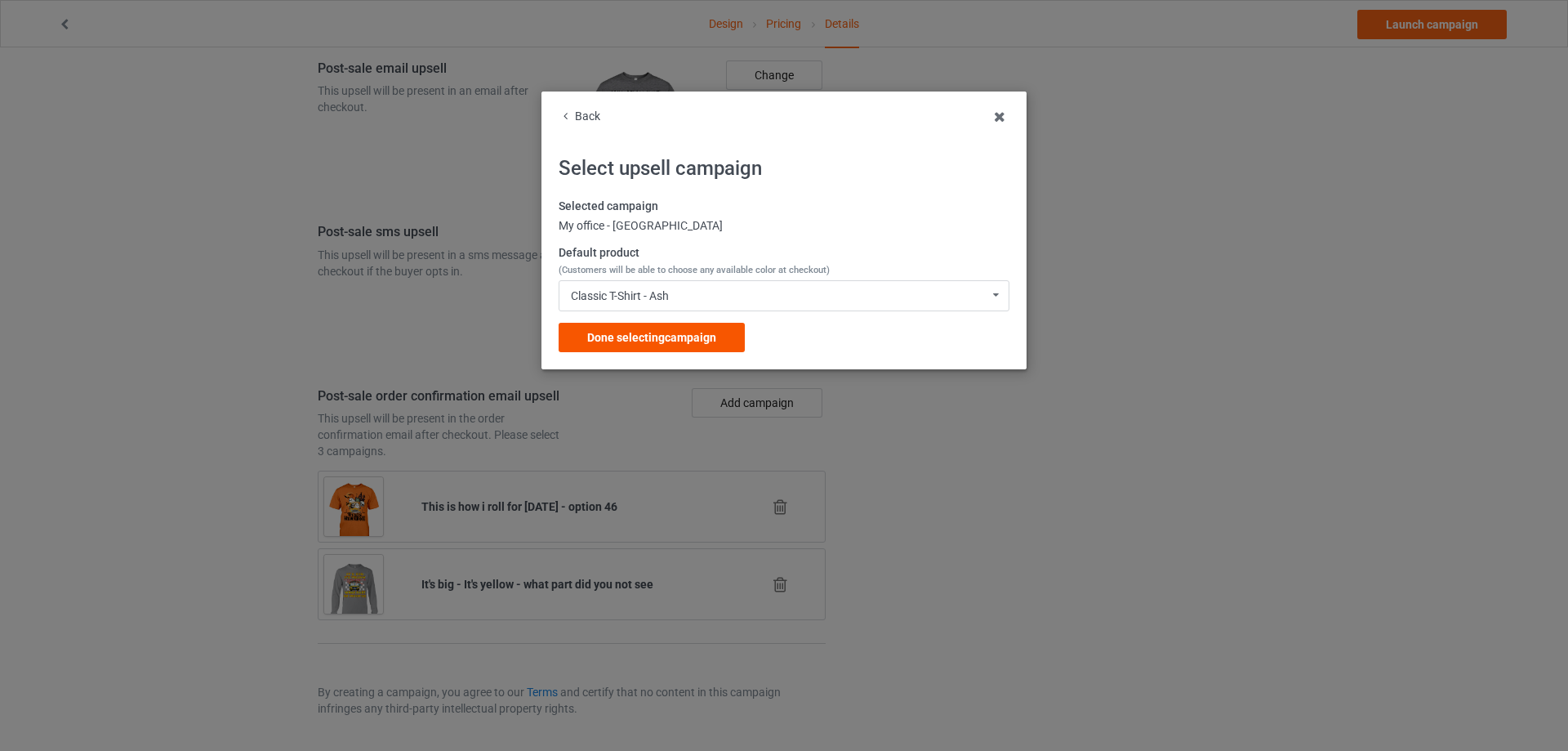
click at [668, 346] on div "Done selecting campaign" at bounding box center [651, 337] width 186 height 29
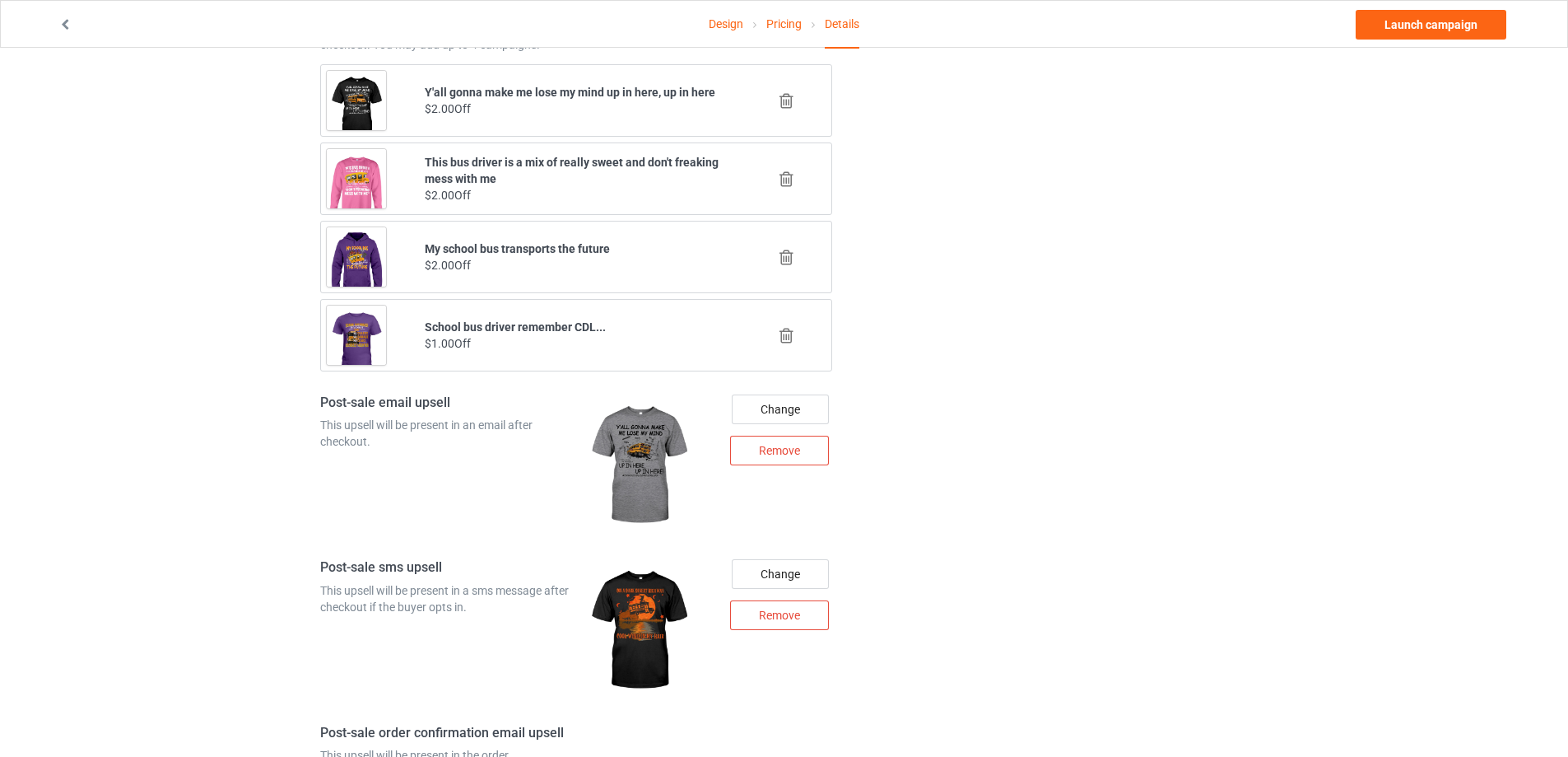
scroll to position [1550, 0]
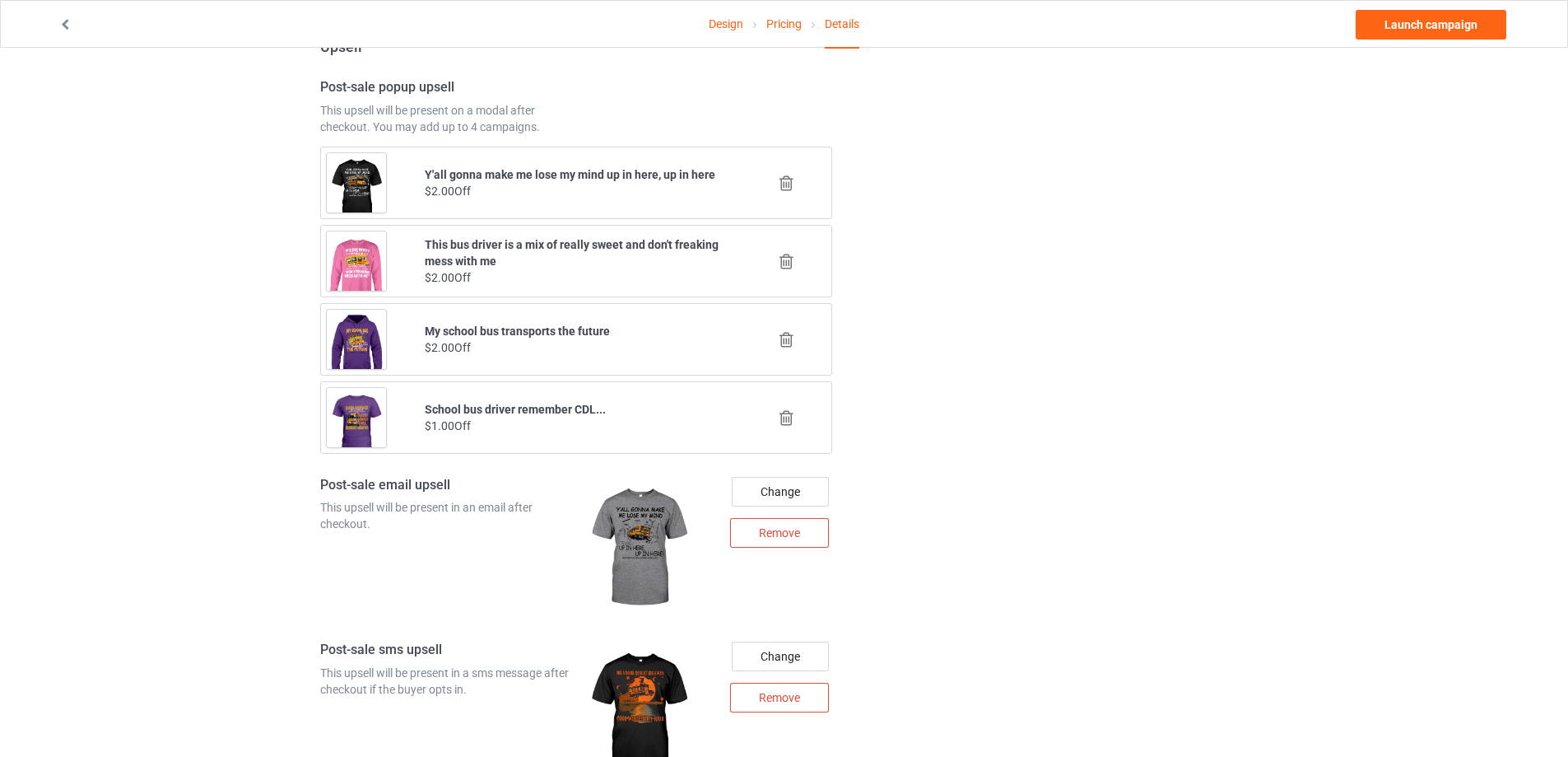
click at [779, 337] on icon at bounding box center [786, 339] width 20 height 18
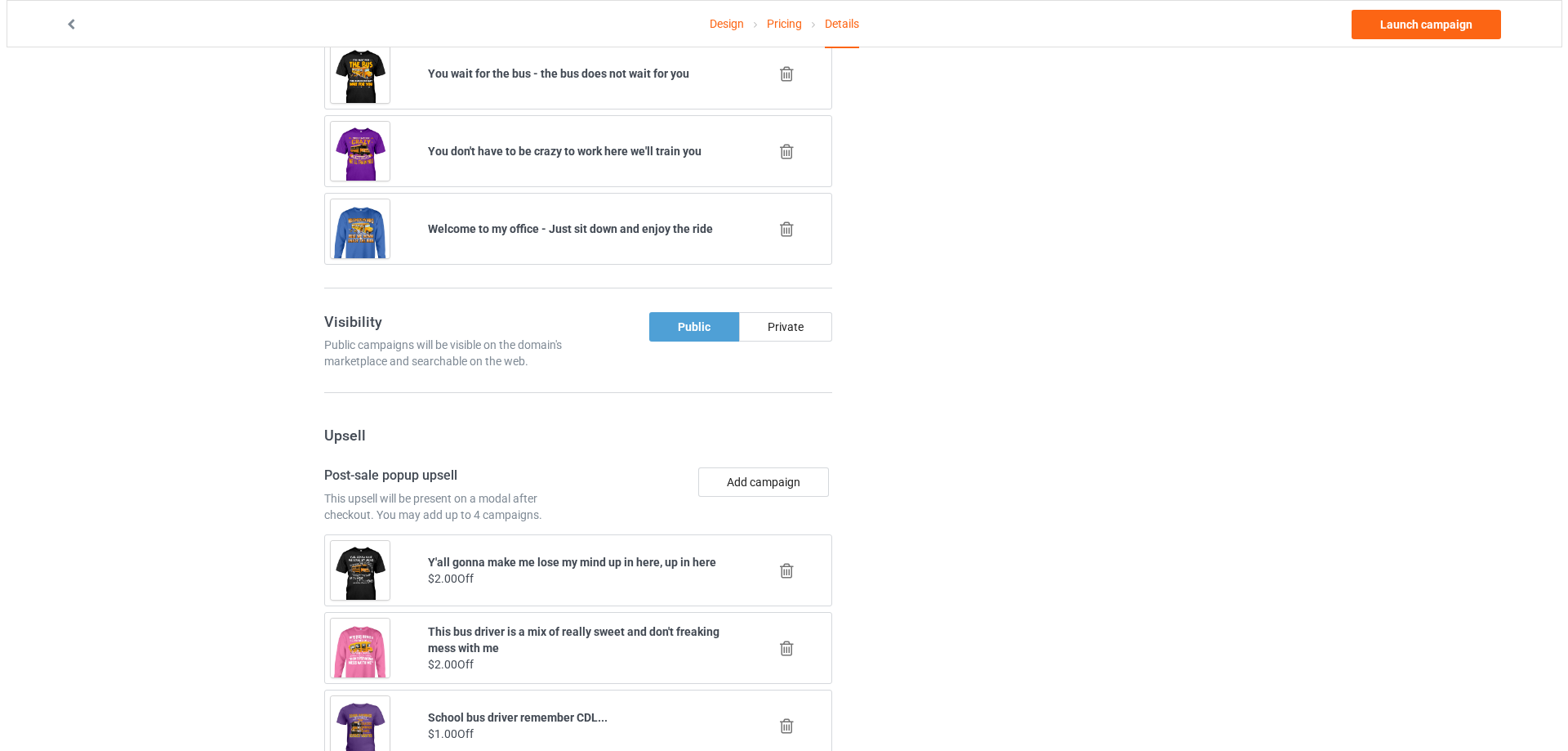
scroll to position [1231, 0]
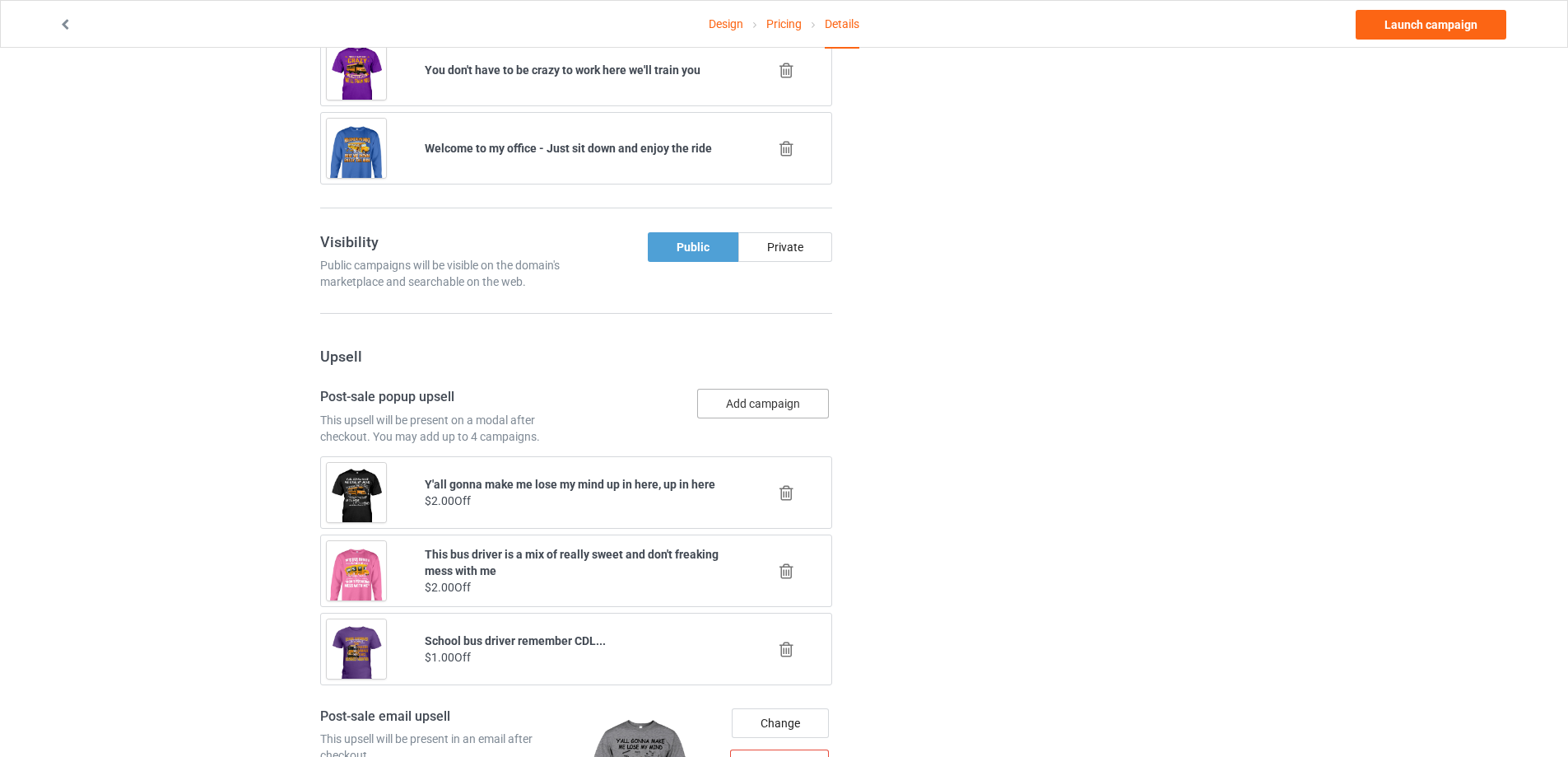
click at [733, 403] on button "Add campaign" at bounding box center [763, 403] width 132 height 30
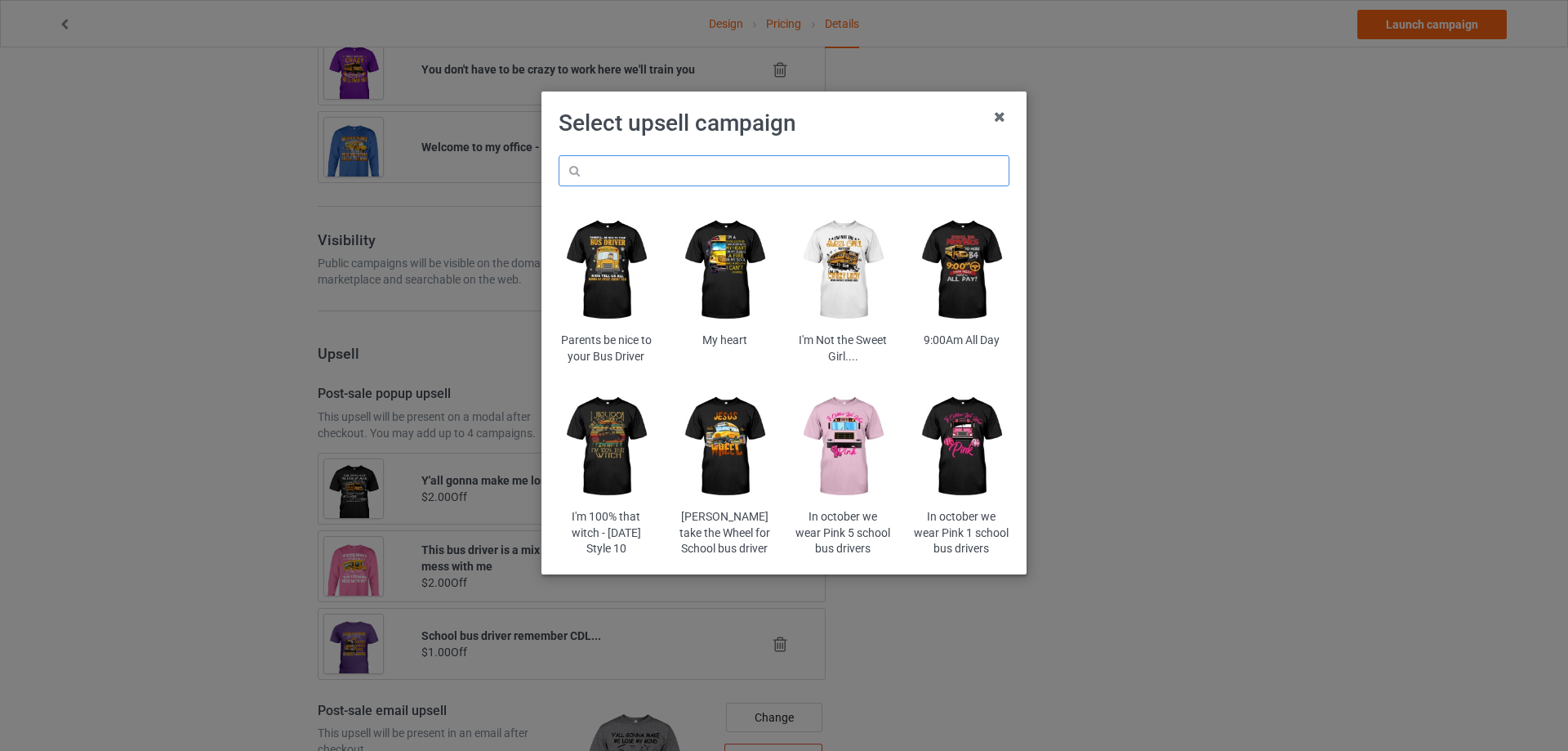
click at [733, 177] on input "text" at bounding box center [783, 170] width 451 height 31
paste input "dolibr"
type input "dolibr"
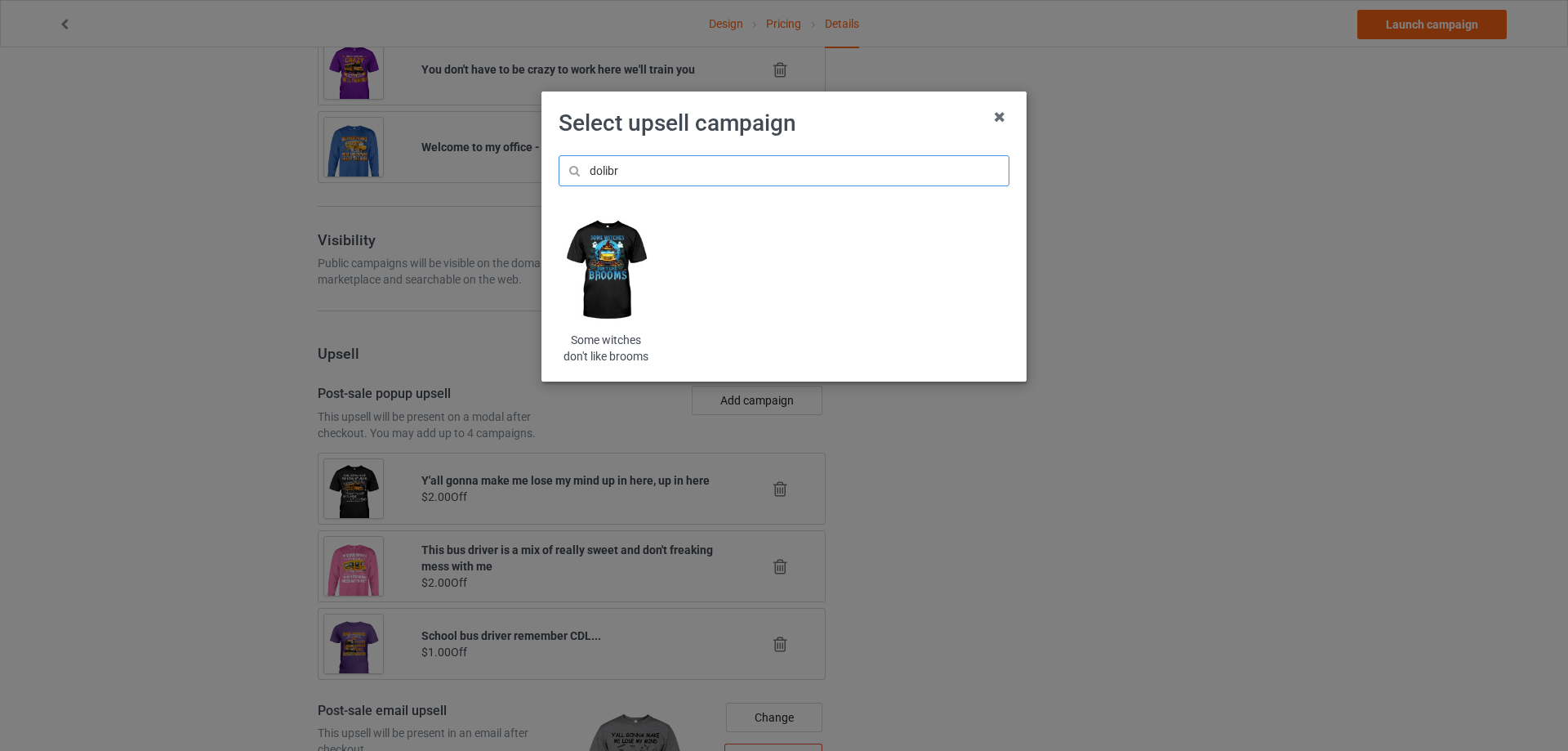
click at [724, 173] on input "dolibr" at bounding box center [783, 170] width 451 height 31
click at [623, 252] on img at bounding box center [606, 270] width 96 height 119
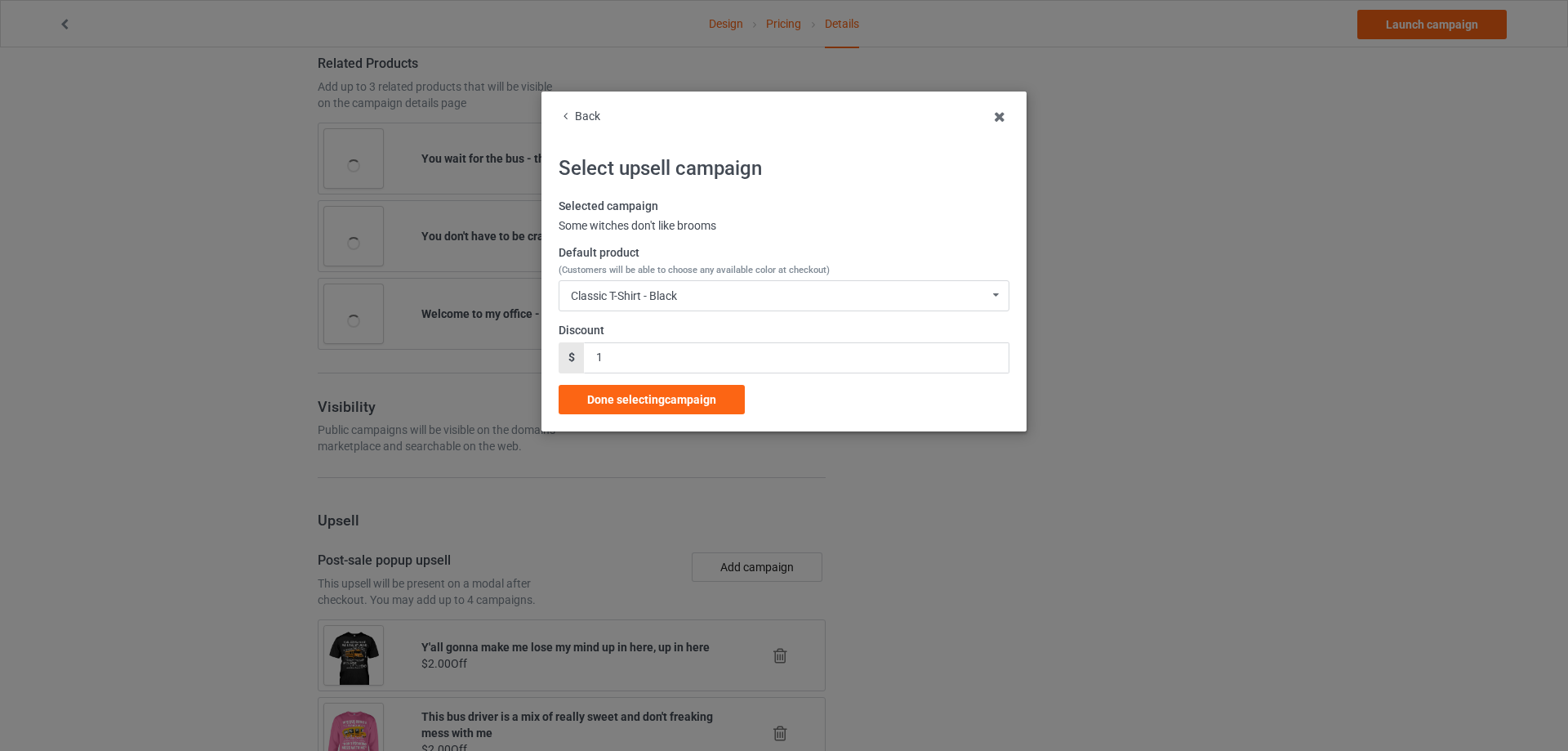
scroll to position [1231, 0]
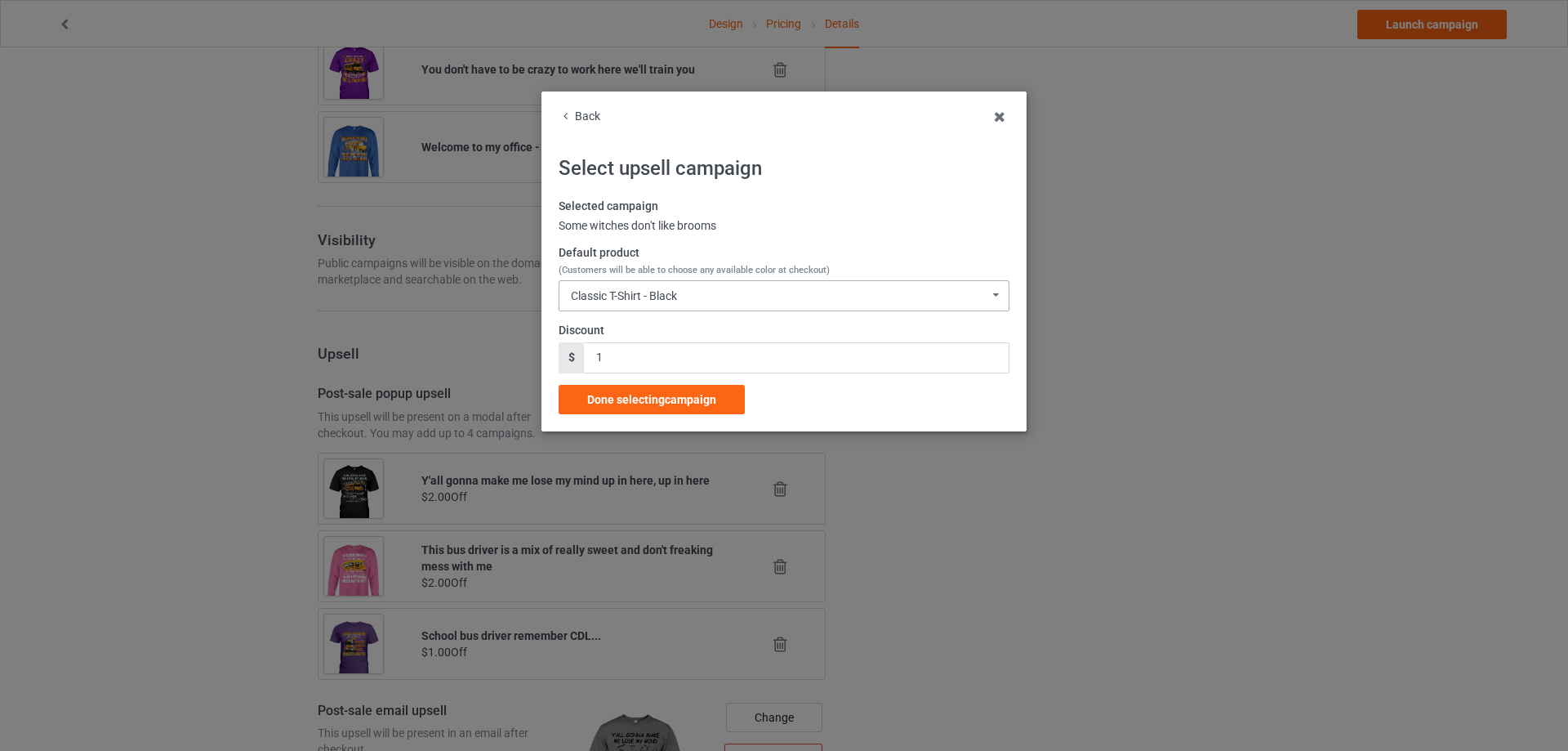
click at [649, 297] on div "Classic T-Shirt - Black" at bounding box center [624, 296] width 106 height 11
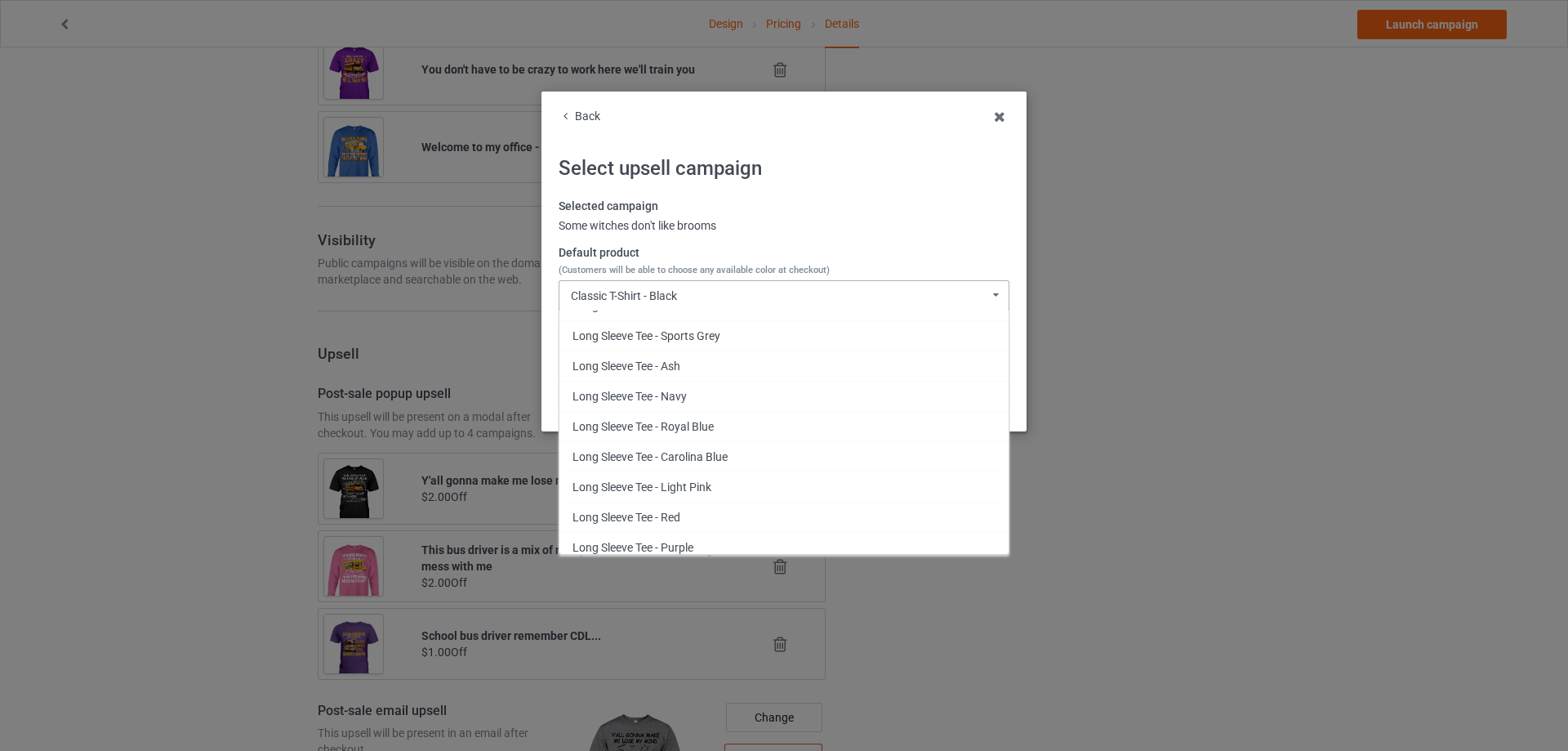
scroll to position [2206, 0]
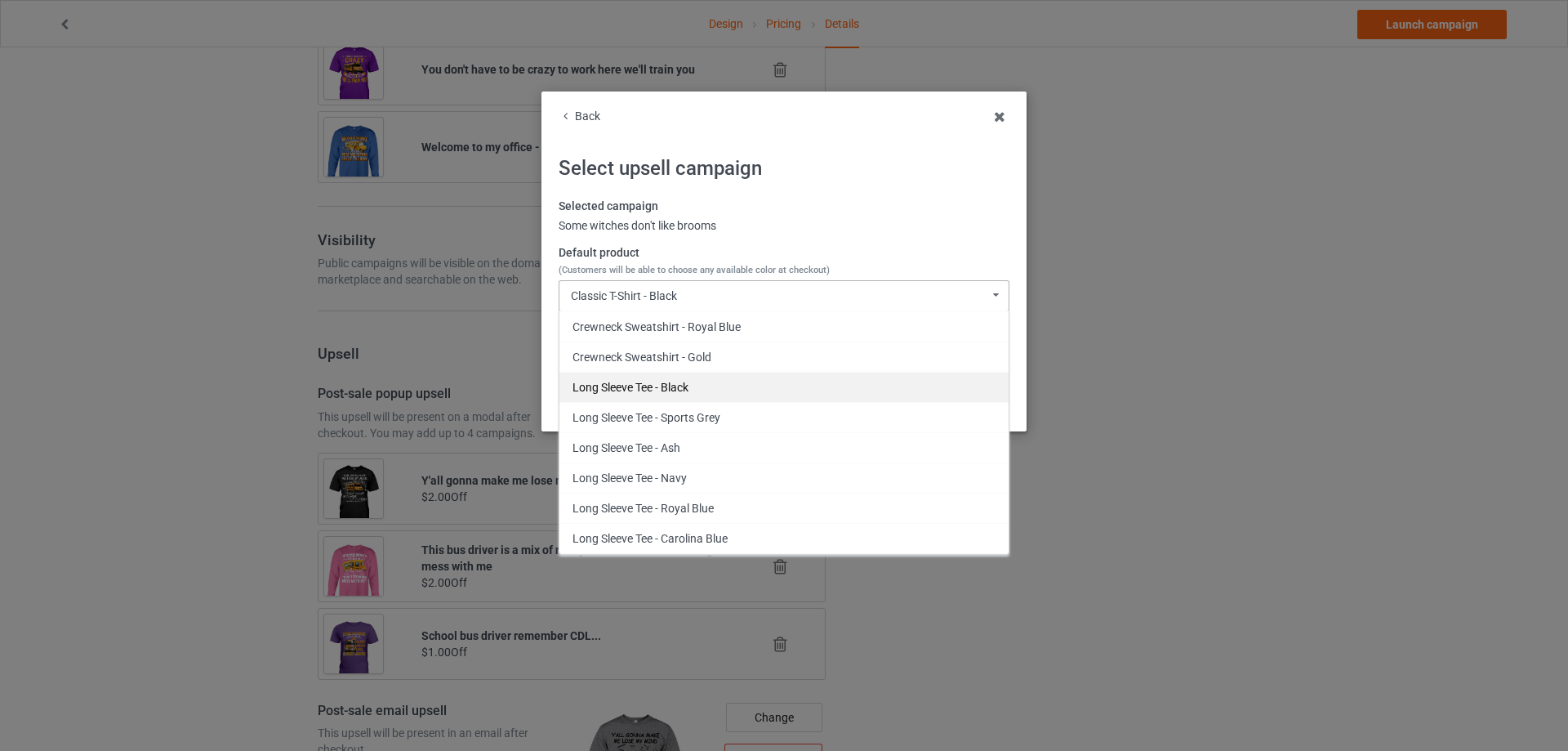
click at [666, 380] on div "Long Sleeve Tee - Black" at bounding box center [784, 386] width 450 height 30
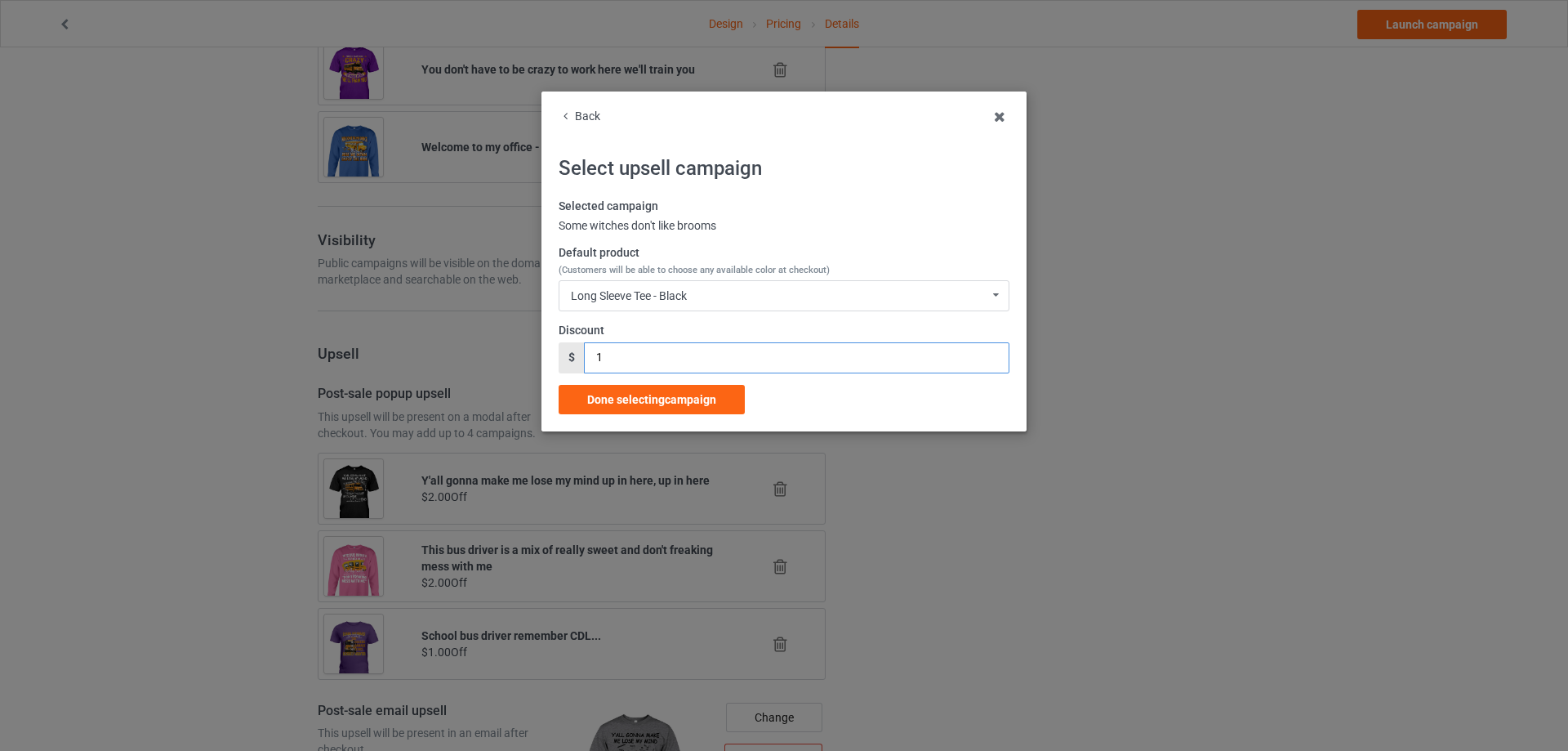
drag, startPoint x: 643, startPoint y: 369, endPoint x: 565, endPoint y: 364, distance: 78.2
click at [565, 364] on div "$ 1" at bounding box center [783, 358] width 451 height 31
type input "2"
click at [639, 387] on div "Done selecting campaign" at bounding box center [651, 400] width 186 height 29
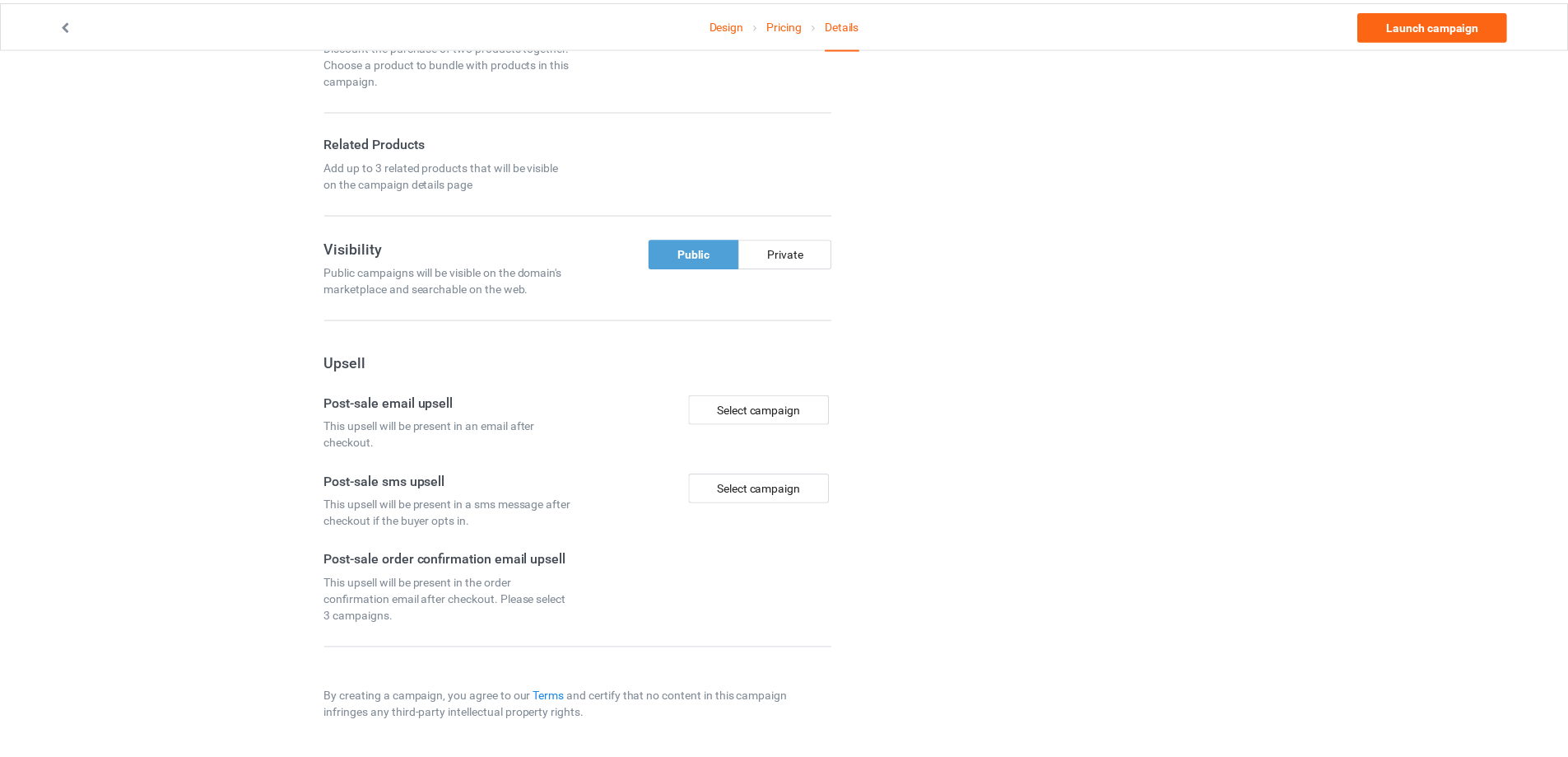
scroll to position [994, 0]
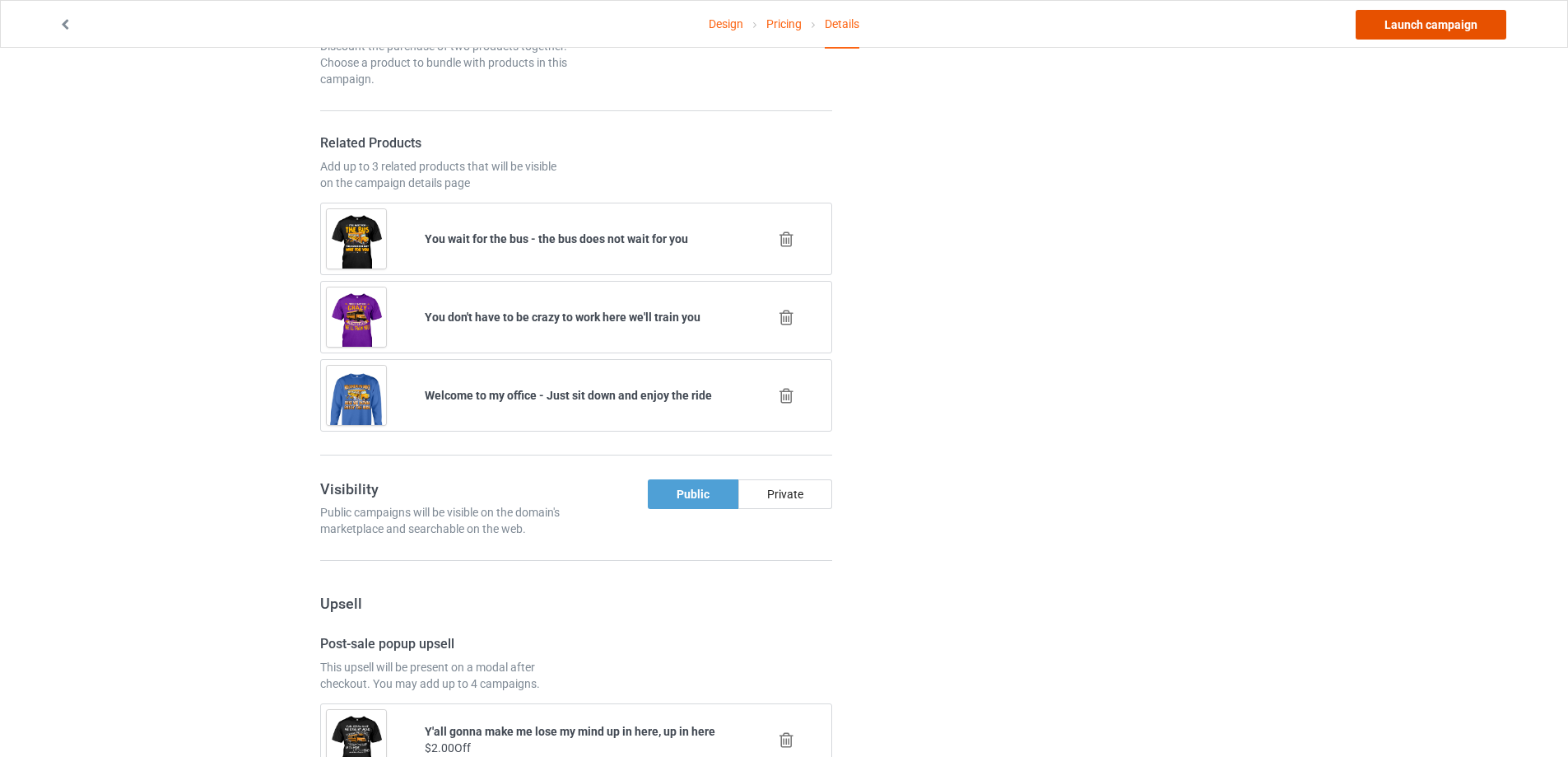
click at [1419, 25] on link "Launch campaign" at bounding box center [1431, 25] width 150 height 30
